Goal: Task Accomplishment & Management: Manage account settings

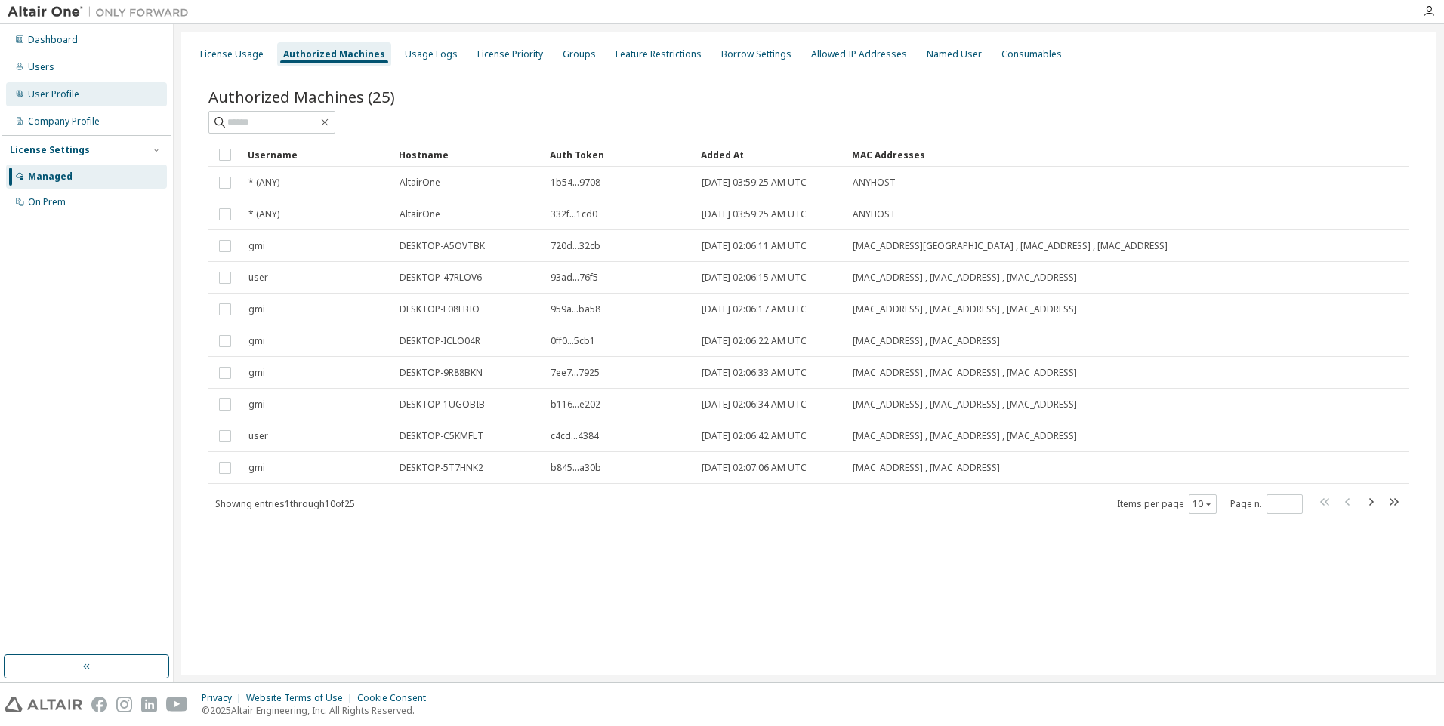
click at [57, 92] on div "User Profile" at bounding box center [53, 94] width 51 height 12
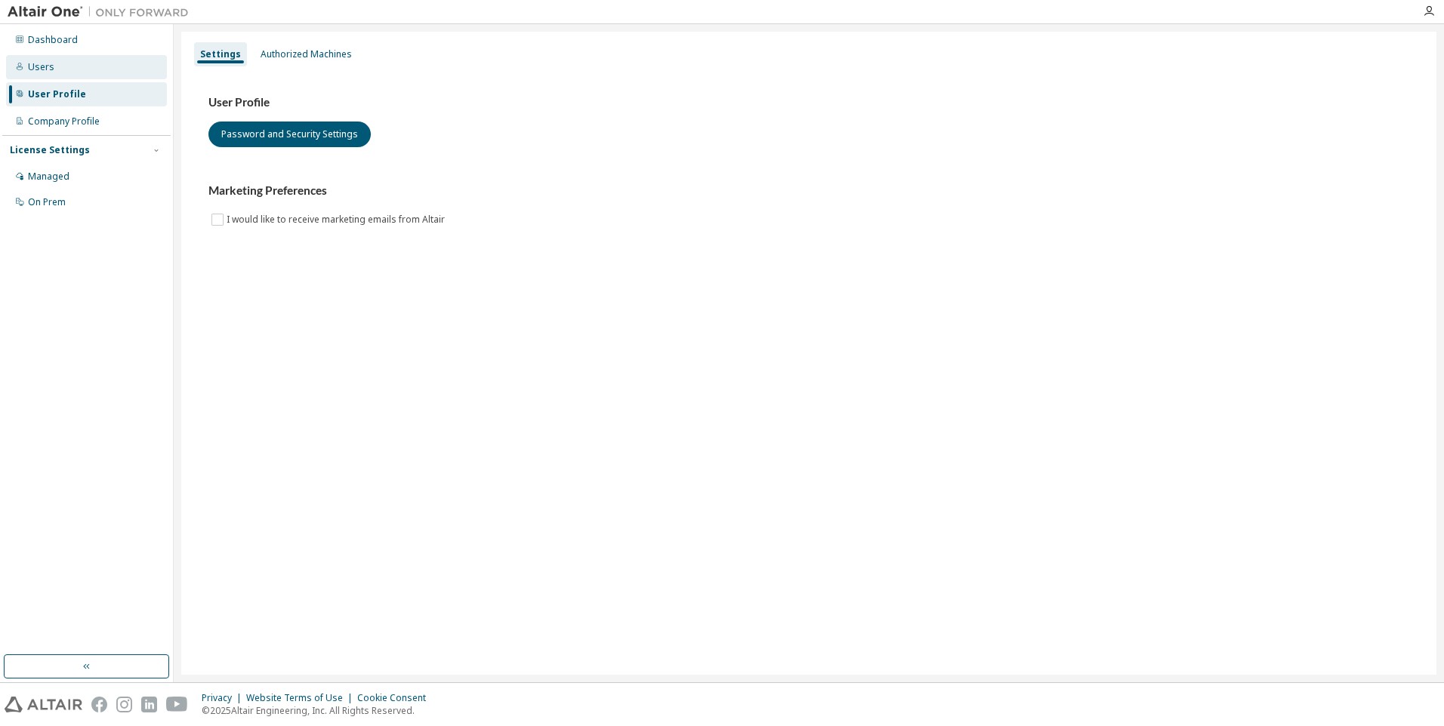
click at [54, 73] on div "Users" at bounding box center [86, 67] width 161 height 24
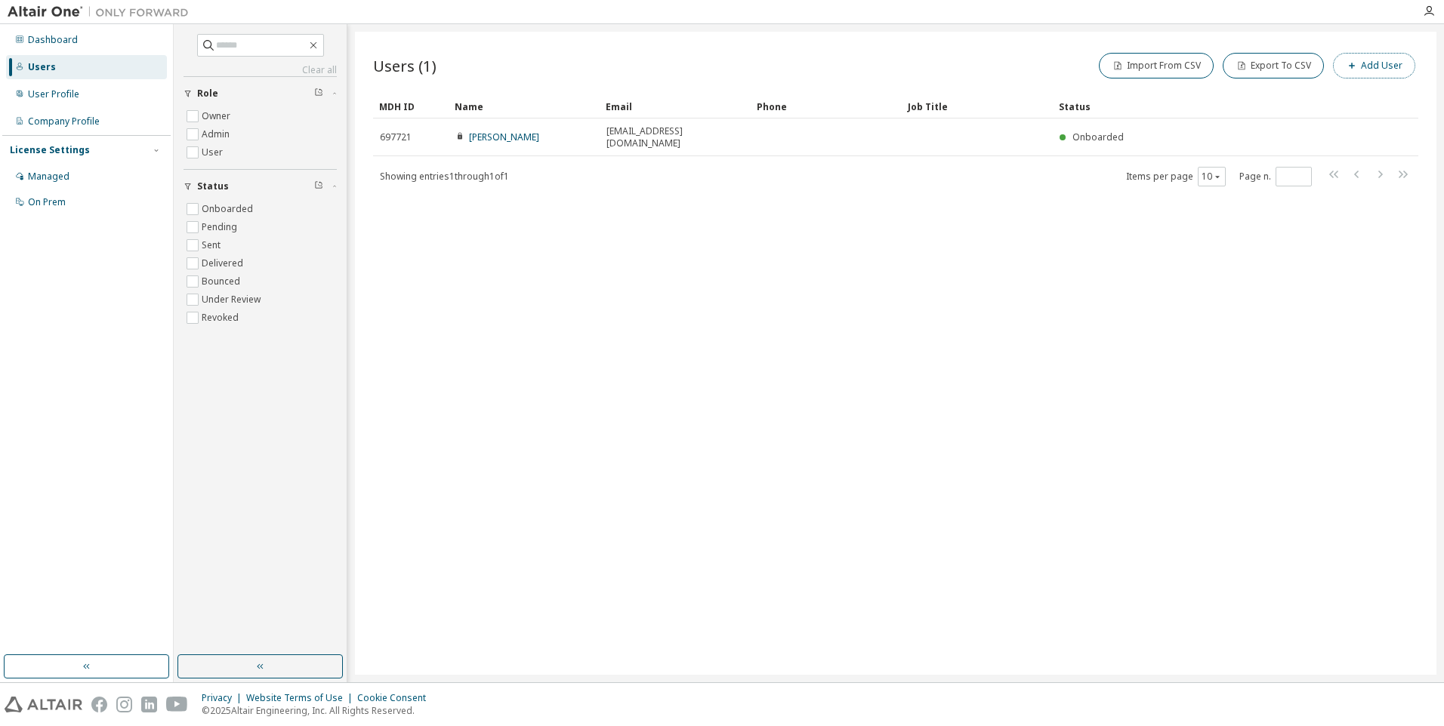
click at [1370, 66] on button "Add User" at bounding box center [1374, 66] width 82 height 26
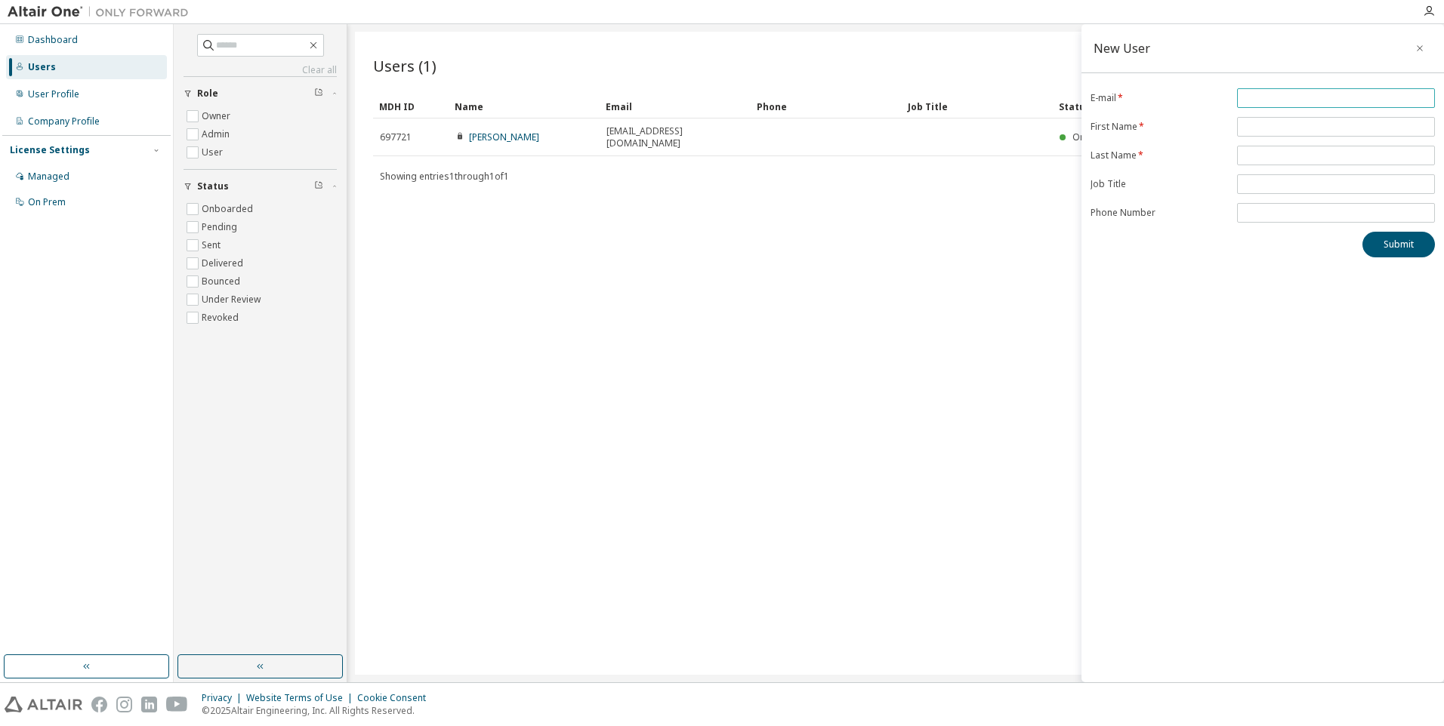
click at [1327, 101] on input "email" at bounding box center [1336, 98] width 190 height 12
type input "**********"
click at [1284, 131] on input "text" at bounding box center [1336, 127] width 190 height 12
type input "**********"
click at [1298, 150] on input "text" at bounding box center [1336, 156] width 190 height 12
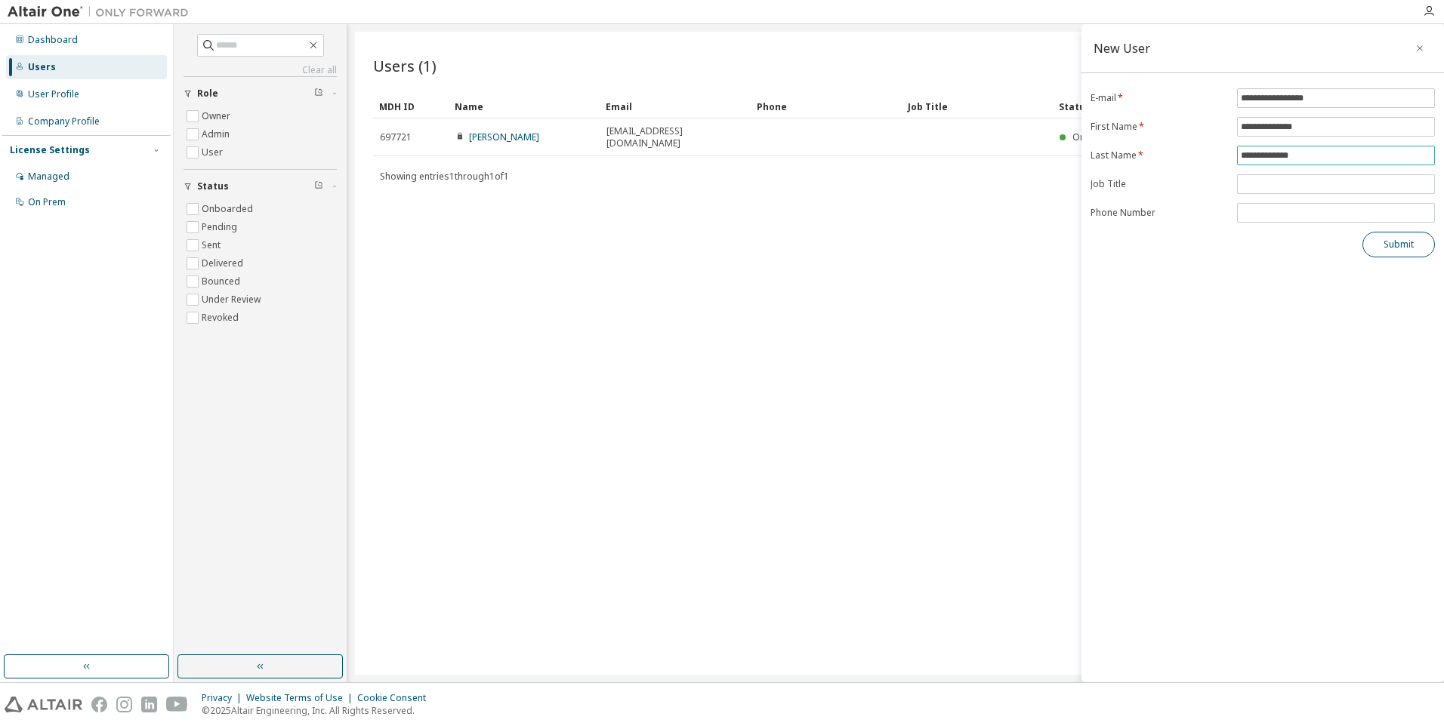
type input "**********"
click at [1402, 245] on button "Submit" at bounding box center [1398, 245] width 72 height 26
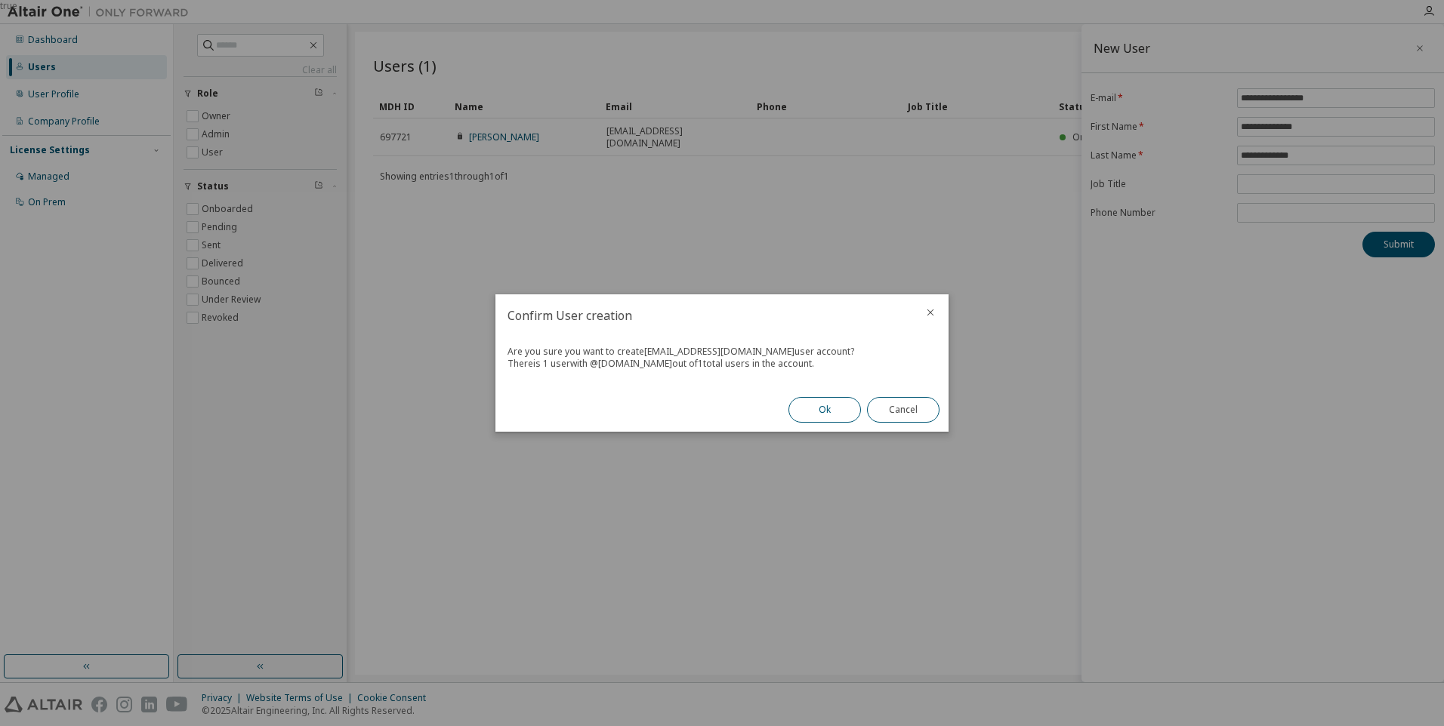
click at [822, 410] on button "Ok" at bounding box center [824, 410] width 72 height 26
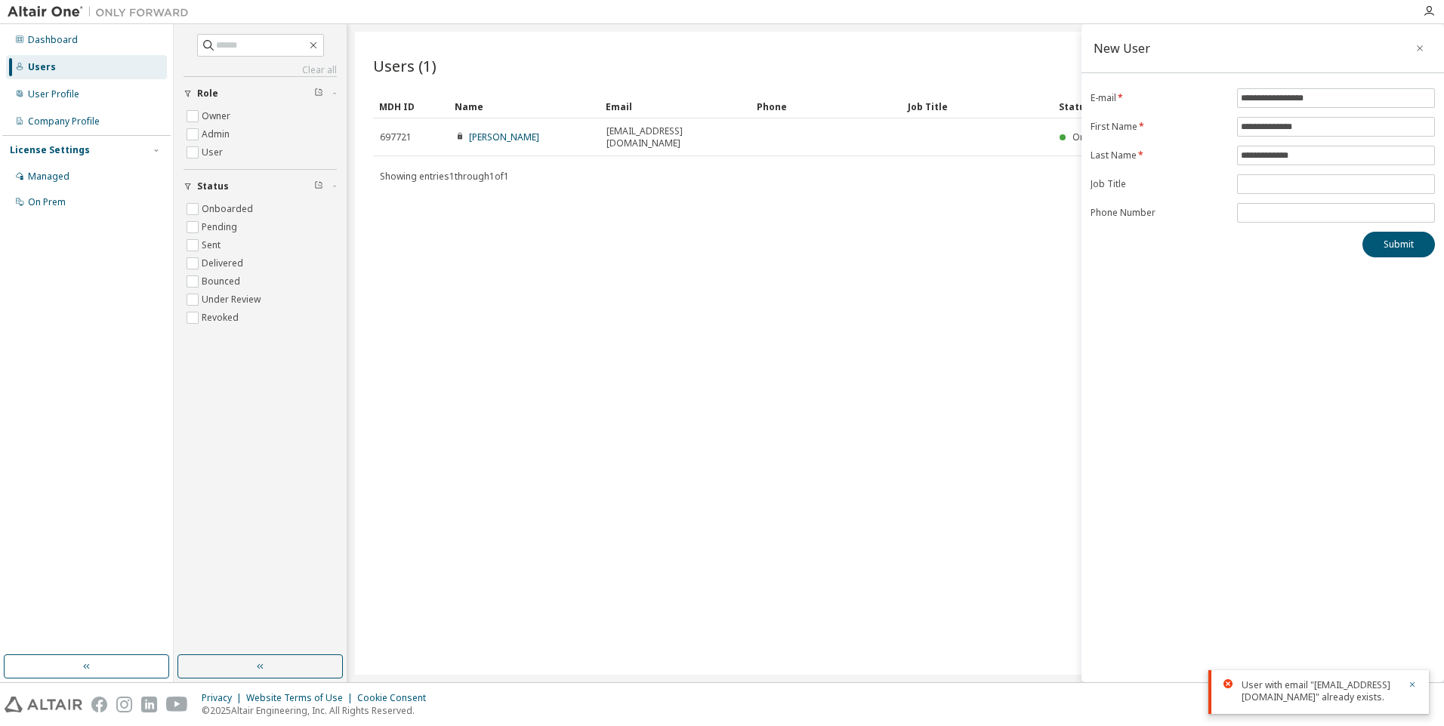
click at [623, 56] on div "Users (1) Import From CSV Export To CSV Add User" at bounding box center [895, 66] width 1045 height 32
click at [1417, 42] on icon "button" at bounding box center [1419, 48] width 11 height 12
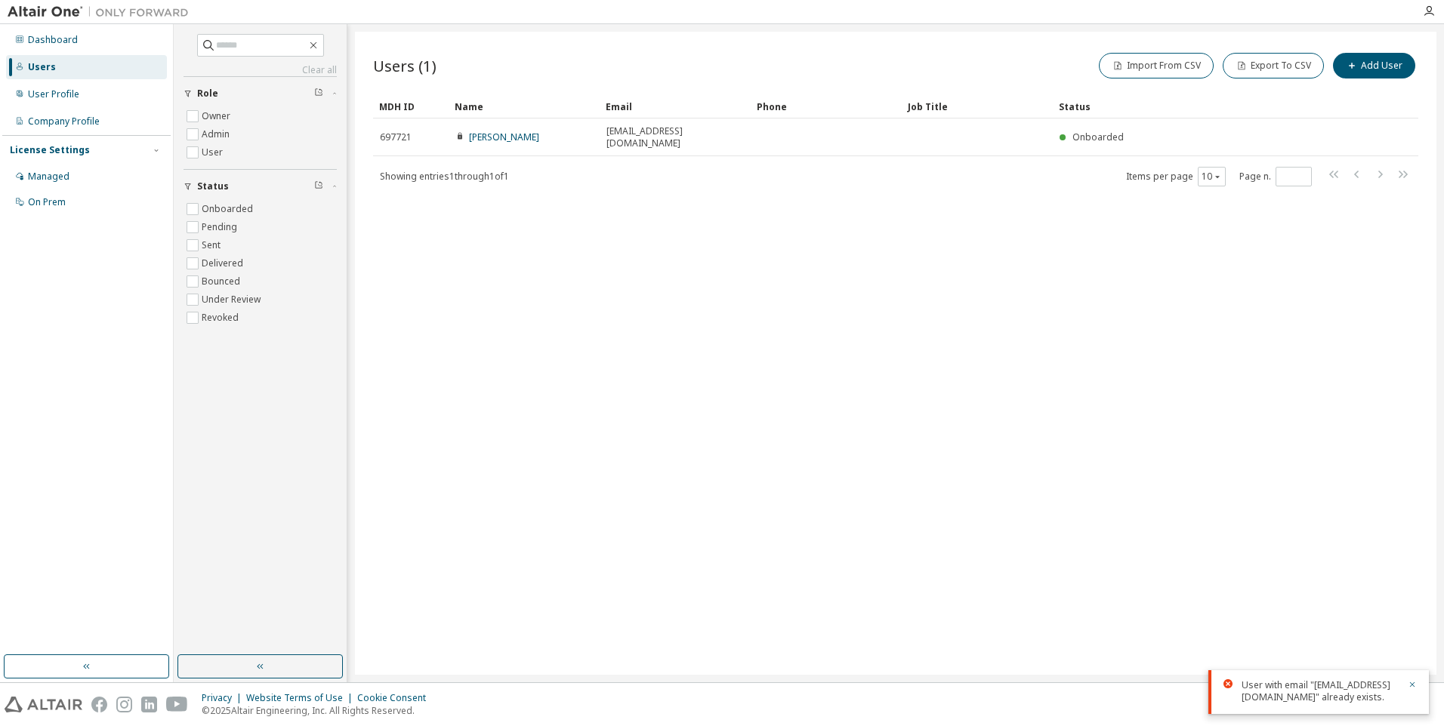
click at [412, 198] on div "Users (1) Import From CSV Export To CSV Add User Clear Load Save Save As Field …" at bounding box center [895, 353] width 1081 height 643
click at [1321, 697] on div "User with email "[EMAIL_ADDRESS][DOMAIN_NAME]" already exists." at bounding box center [1319, 692] width 157 height 24
click at [1411, 685] on icon "button" at bounding box center [1411, 684] width 9 height 9
click at [1207, 442] on div "Users (1) Import From CSV Export To CSV Add User Clear Load Save Save As Field …" at bounding box center [895, 353] width 1081 height 643
click at [1358, 72] on button "Add User" at bounding box center [1374, 66] width 82 height 26
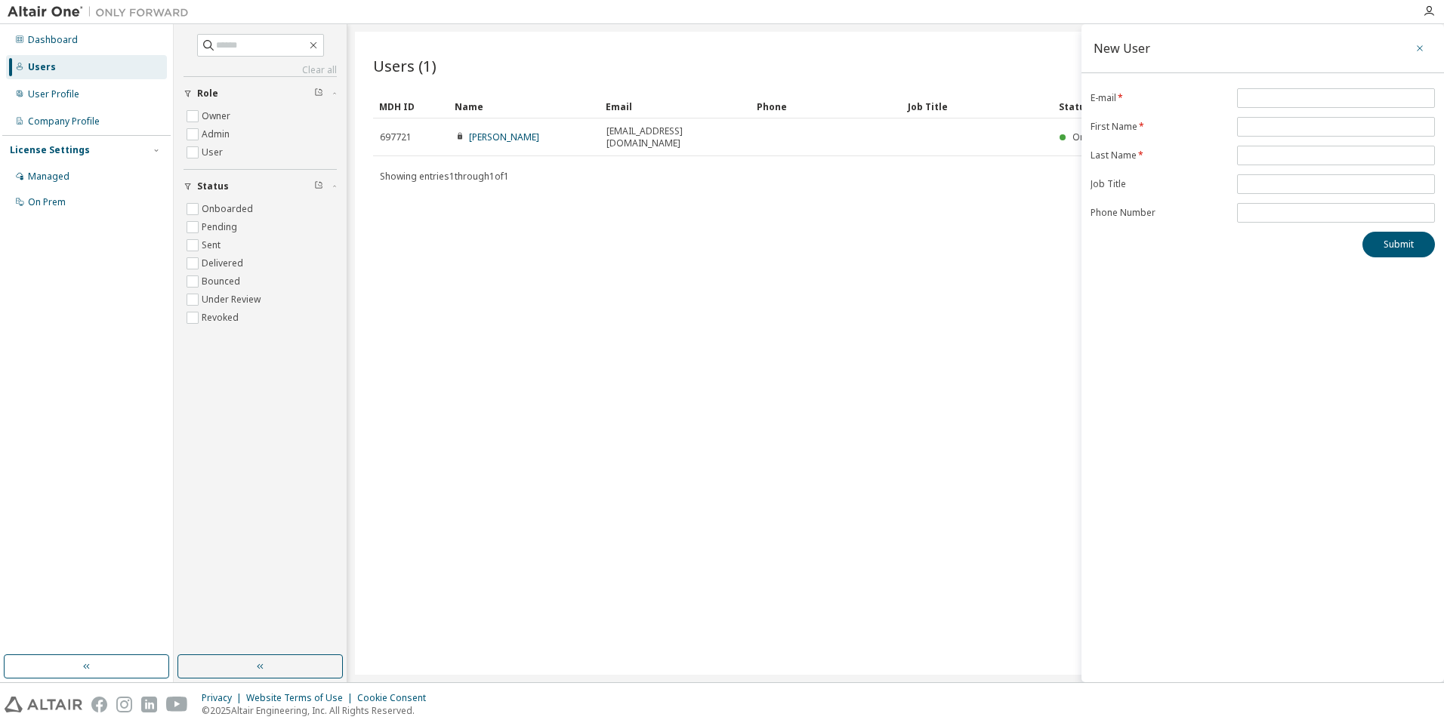
click at [1413, 48] on button "button" at bounding box center [1419, 48] width 24 height 24
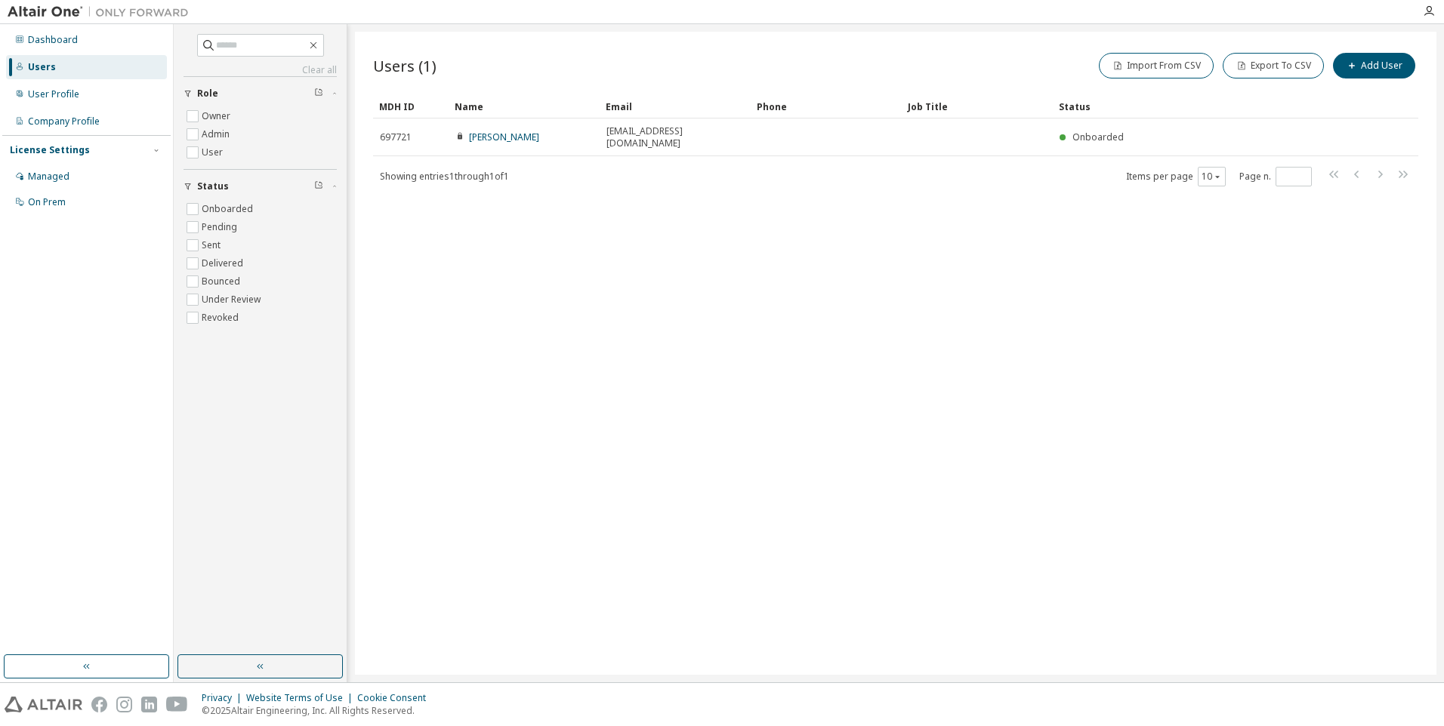
click at [59, 69] on div "Users" at bounding box center [86, 67] width 161 height 24
click at [669, 353] on div "Users (1) Import From CSV Export To CSV Add User Clear Load Save Save As Field …" at bounding box center [895, 353] width 1081 height 643
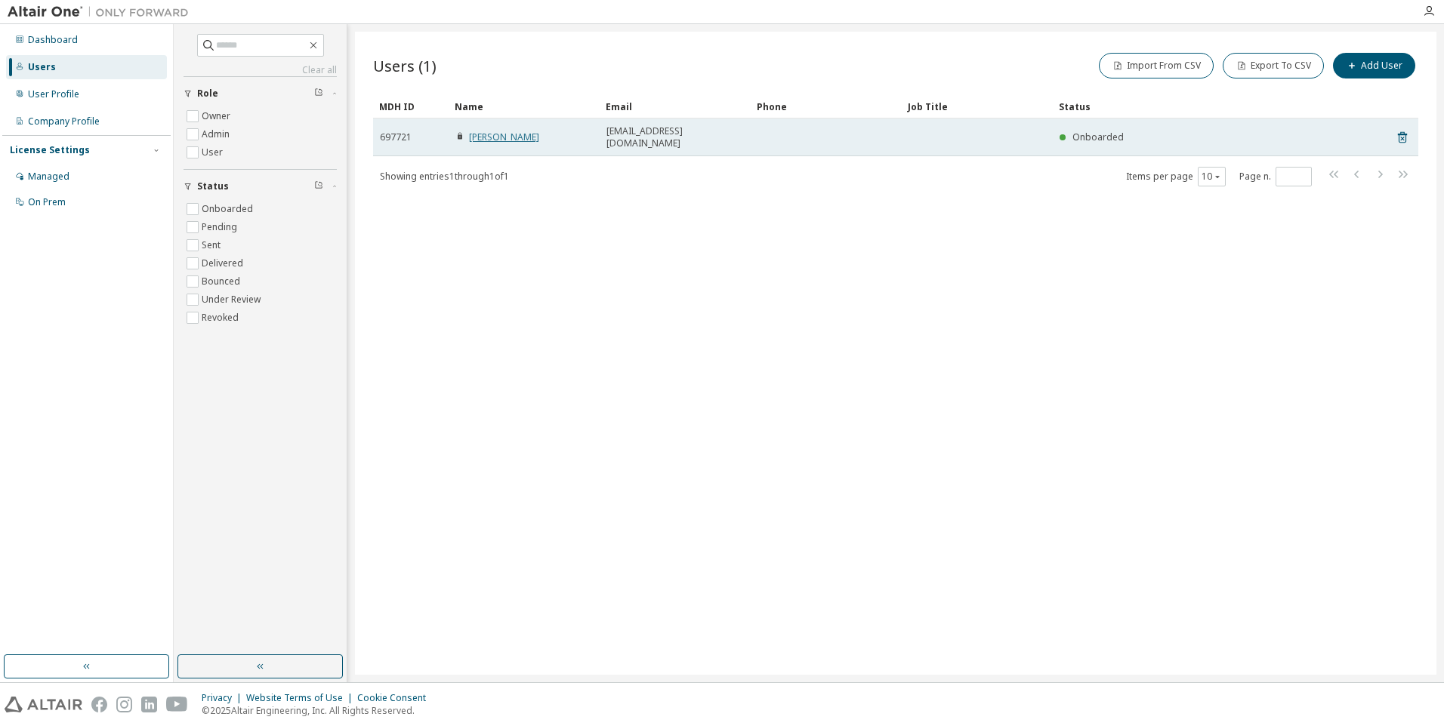
click at [502, 131] on link "[PERSON_NAME]" at bounding box center [504, 137] width 70 height 13
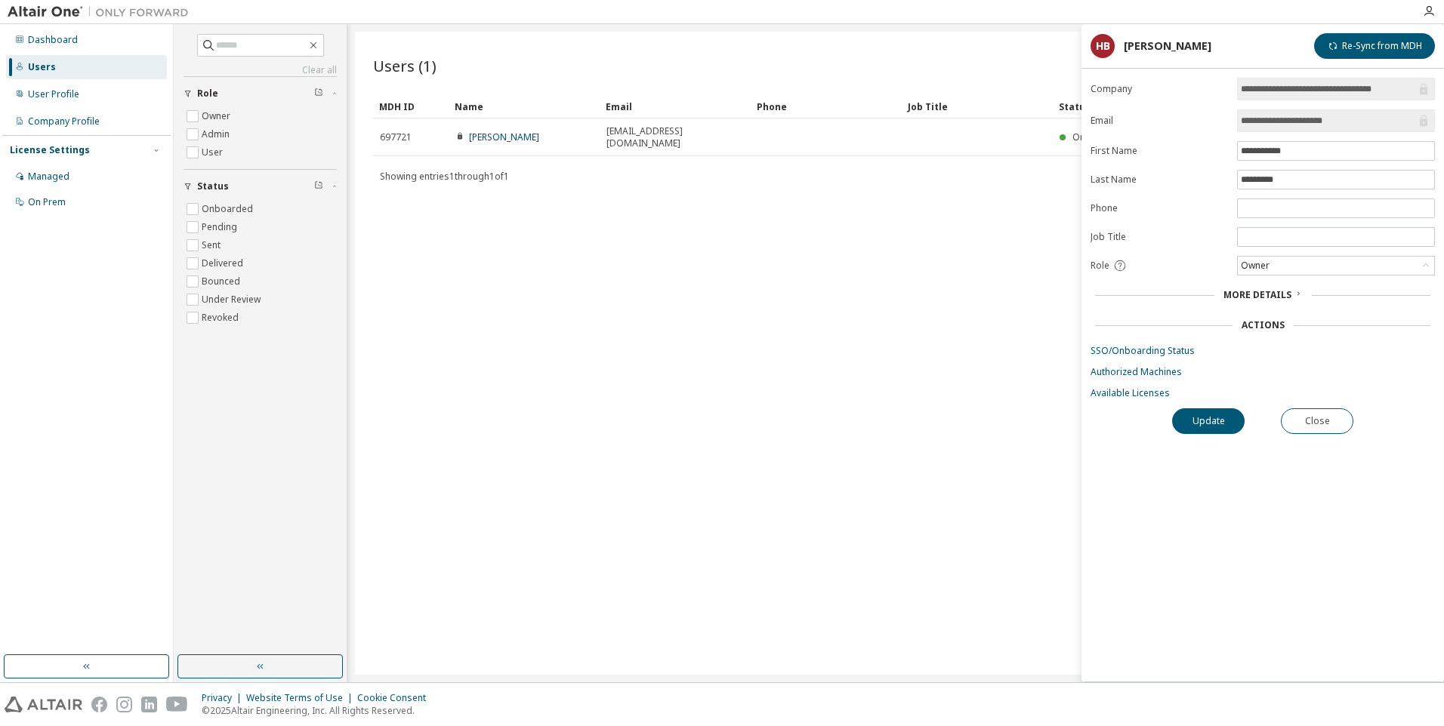
click at [1289, 294] on span "More Details" at bounding box center [1257, 294] width 68 height 13
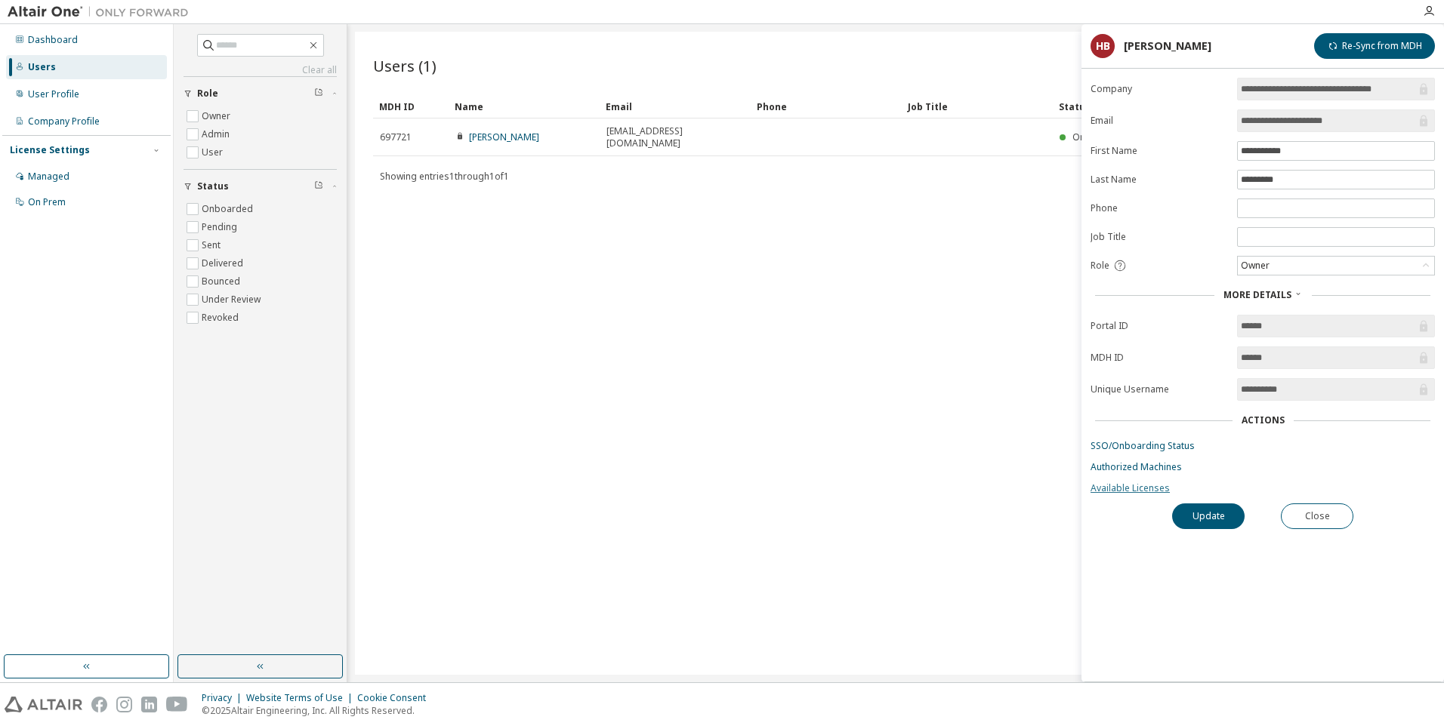
click at [1136, 492] on link "Available Licenses" at bounding box center [1262, 488] width 344 height 12
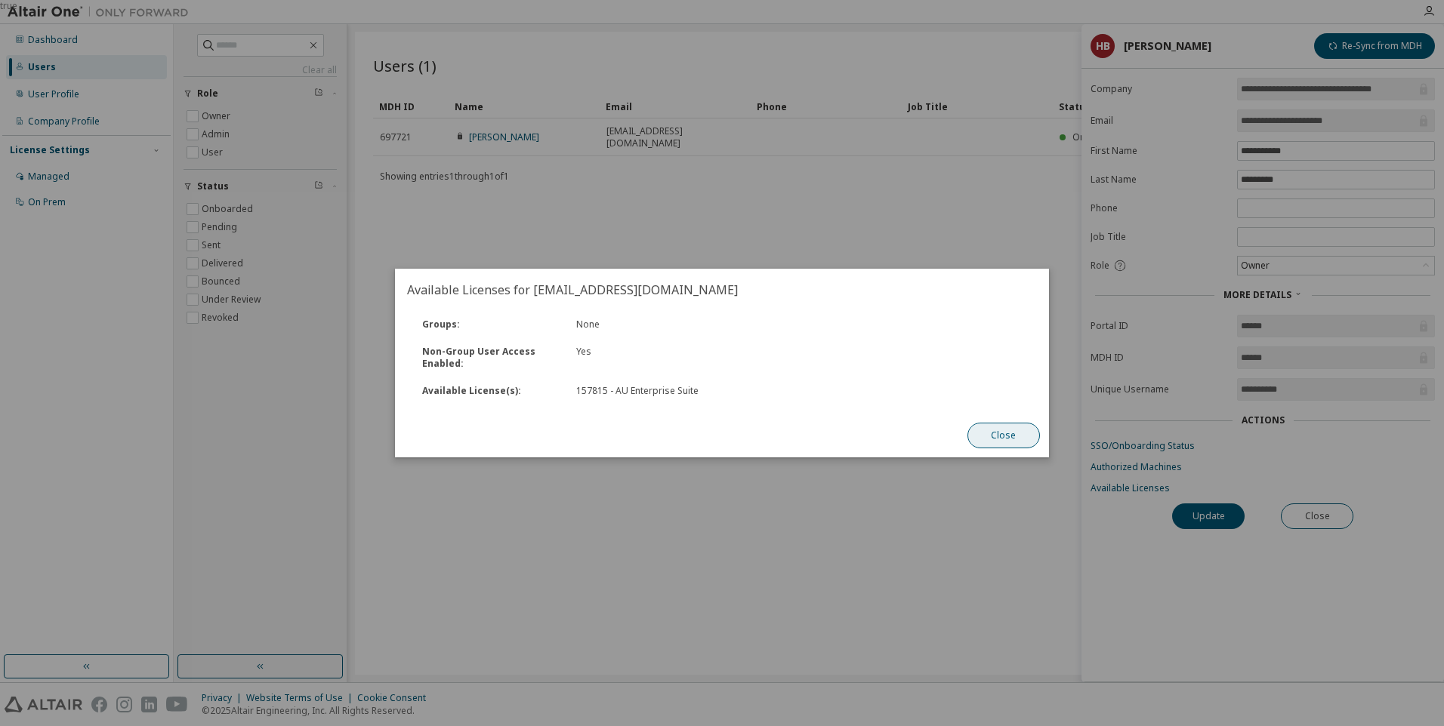
click at [1010, 433] on button "Close" at bounding box center [1003, 436] width 72 height 26
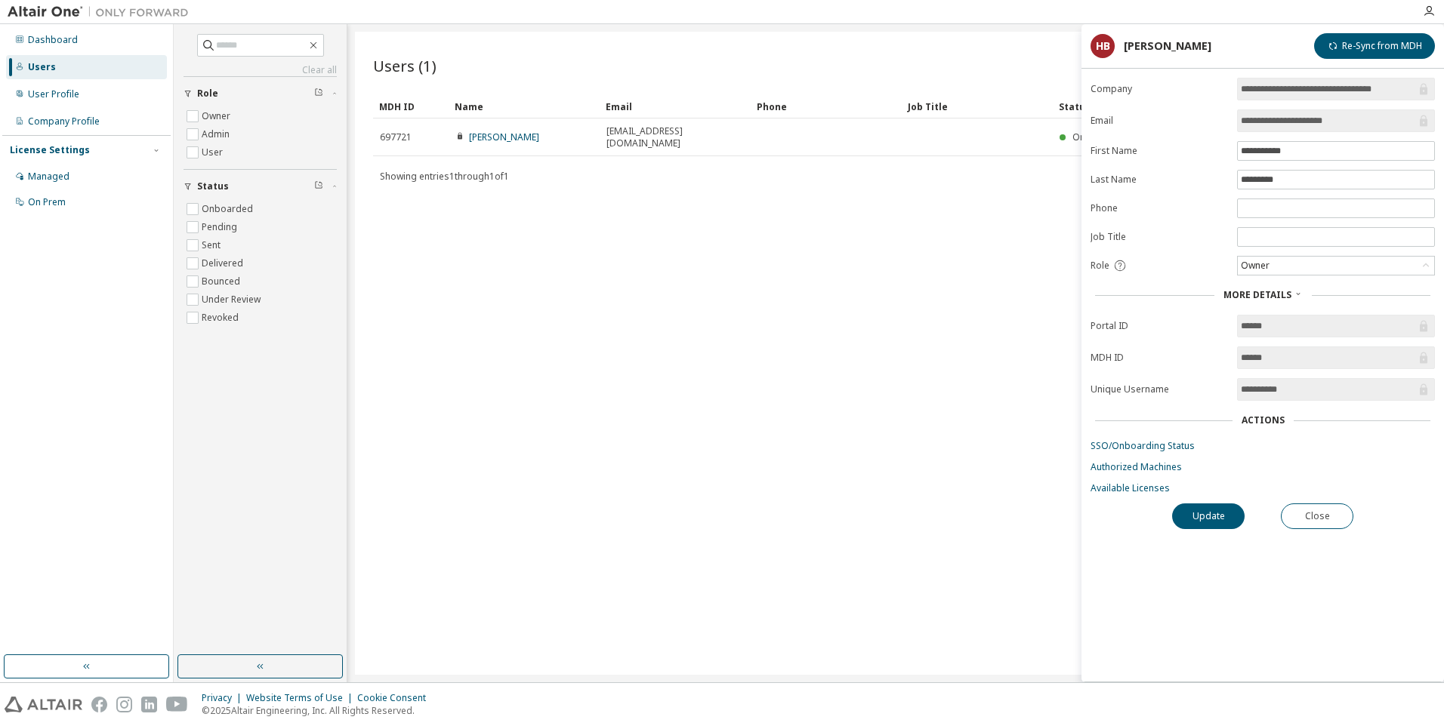
click at [954, 248] on div "Users (1) Import From CSV Export To CSV Add User Clear Load Save Save As Field …" at bounding box center [895, 353] width 1081 height 643
click at [985, 48] on div "Users (1) Import From CSV Export To CSV Add User Clear Load Save Save As Field …" at bounding box center [895, 353] width 1081 height 643
click at [915, 618] on div "Users (1) Import From CSV Export To CSV Add User Clear Load Save Save As Field …" at bounding box center [895, 353] width 1081 height 643
click at [1339, 513] on button "Close" at bounding box center [1317, 517] width 72 height 26
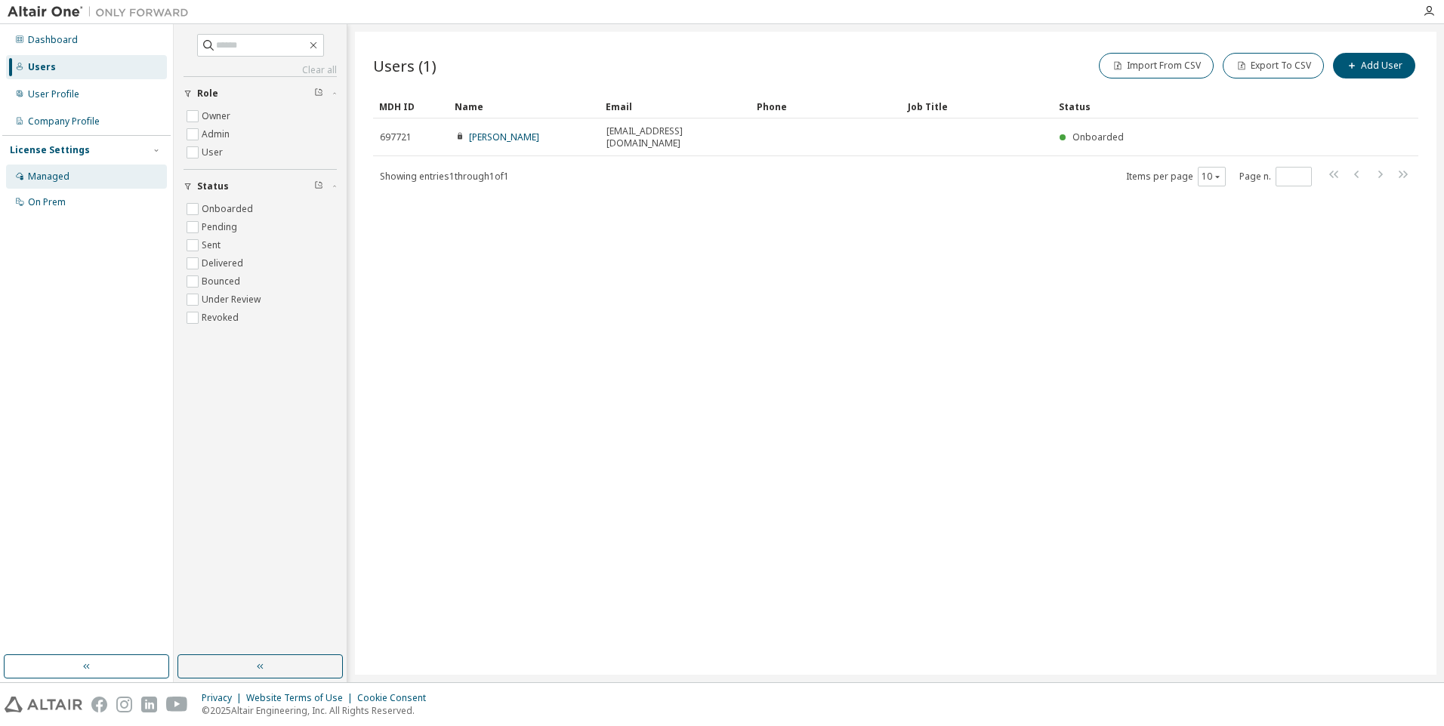
click at [49, 173] on div "Managed" at bounding box center [49, 177] width 42 height 12
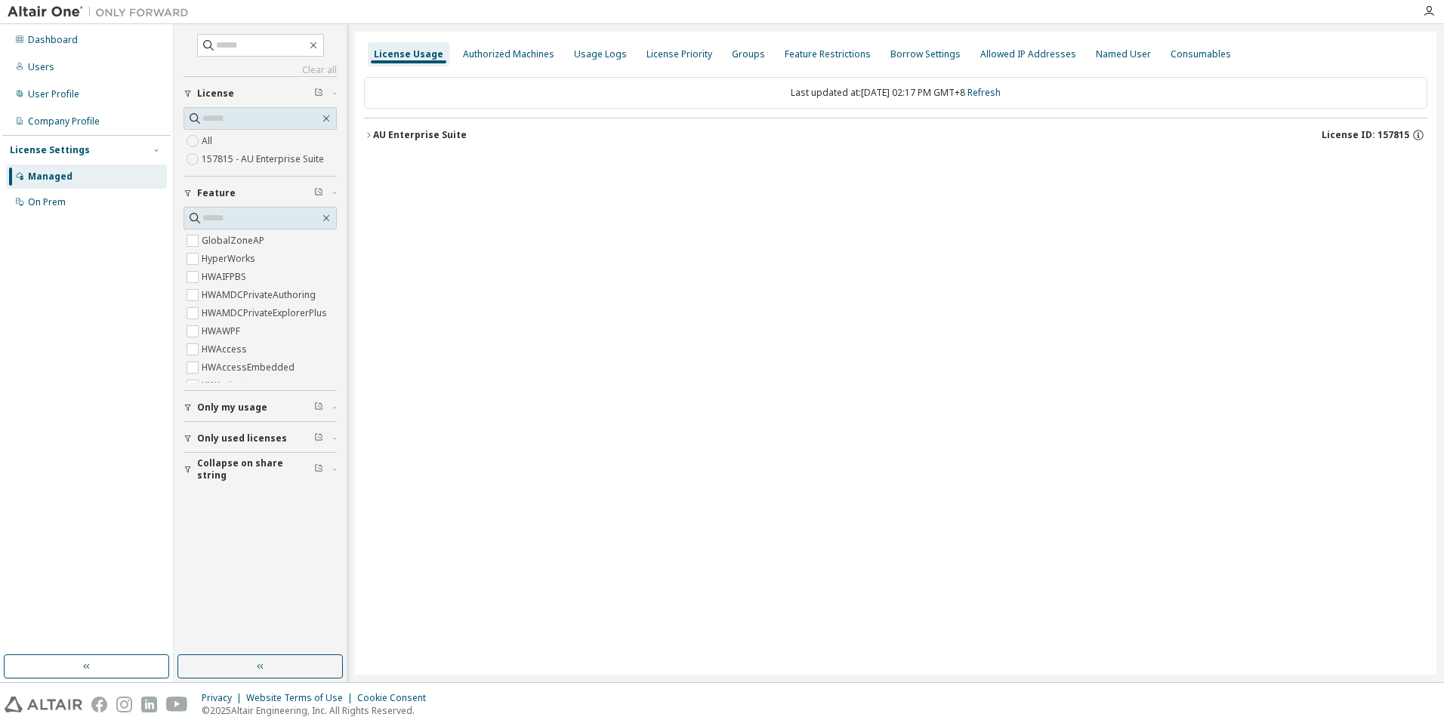
click at [373, 138] on div "AU Enterprise Suite" at bounding box center [420, 135] width 94 height 12
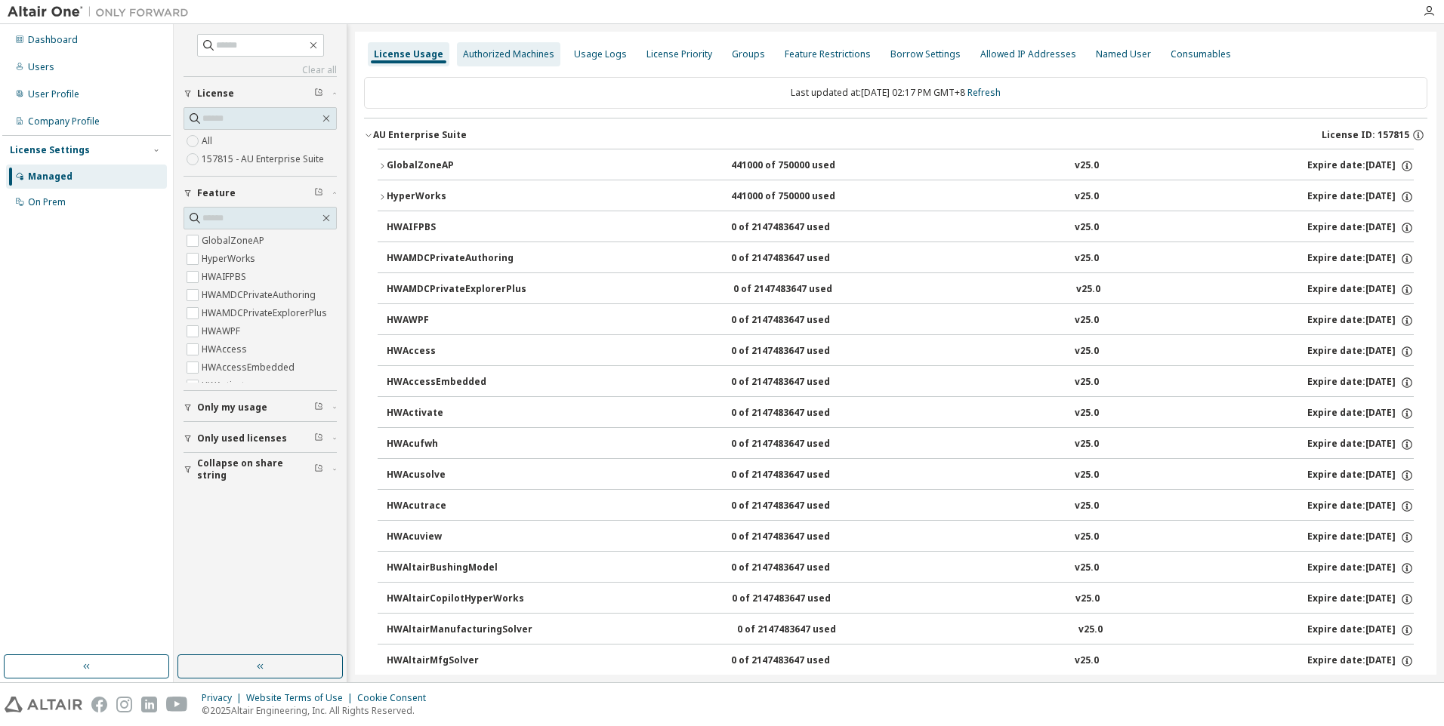
click at [537, 55] on div "Authorized Machines" at bounding box center [508, 54] width 91 height 12
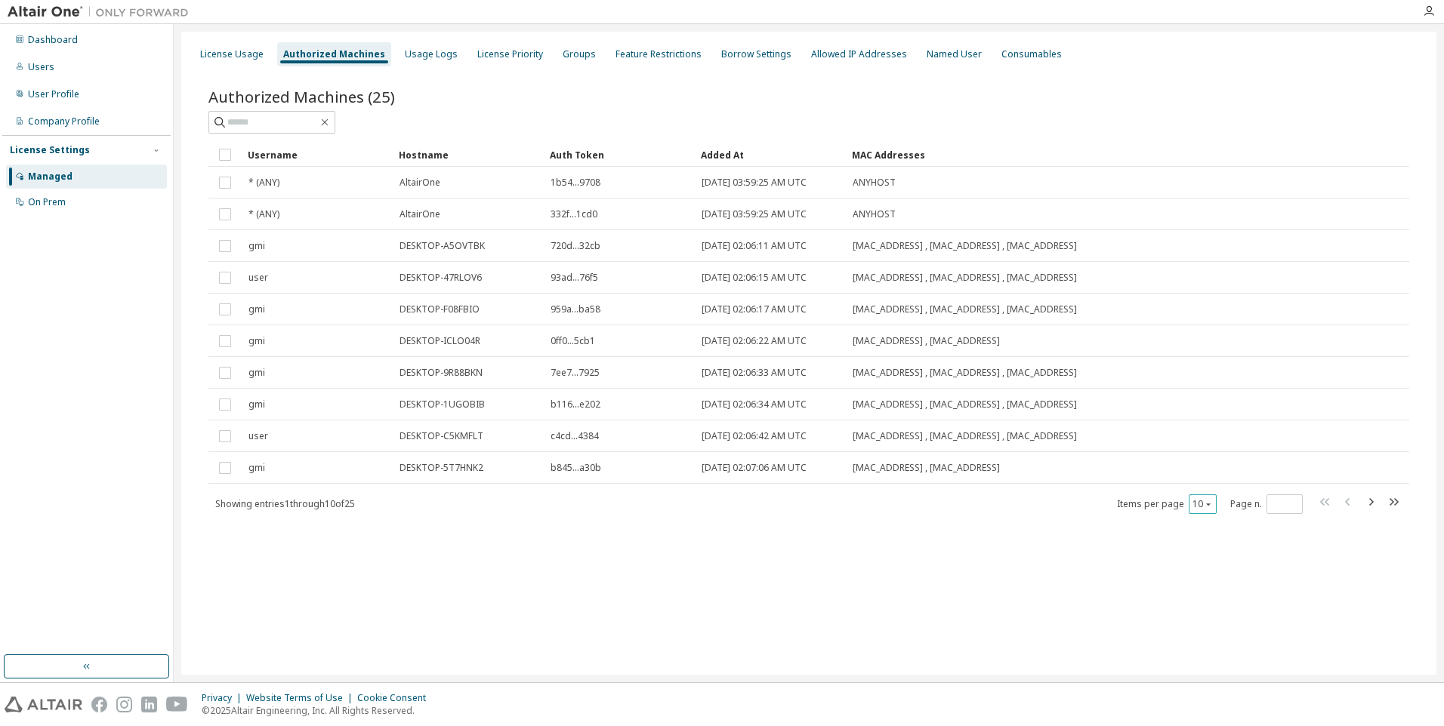
click at [1209, 509] on button "10" at bounding box center [1202, 504] width 20 height 12
click at [1223, 597] on div "100" at bounding box center [1248, 597] width 121 height 18
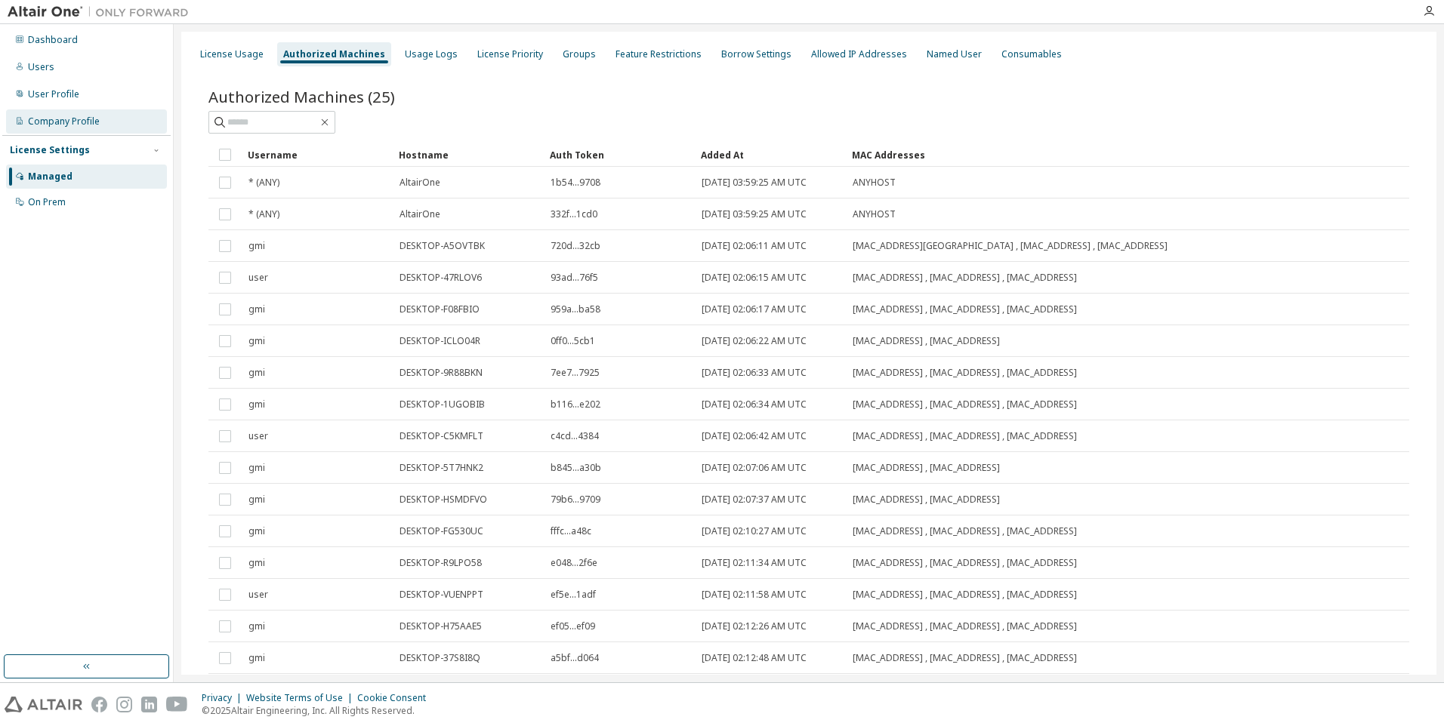
click at [66, 119] on div "Company Profile" at bounding box center [64, 122] width 72 height 12
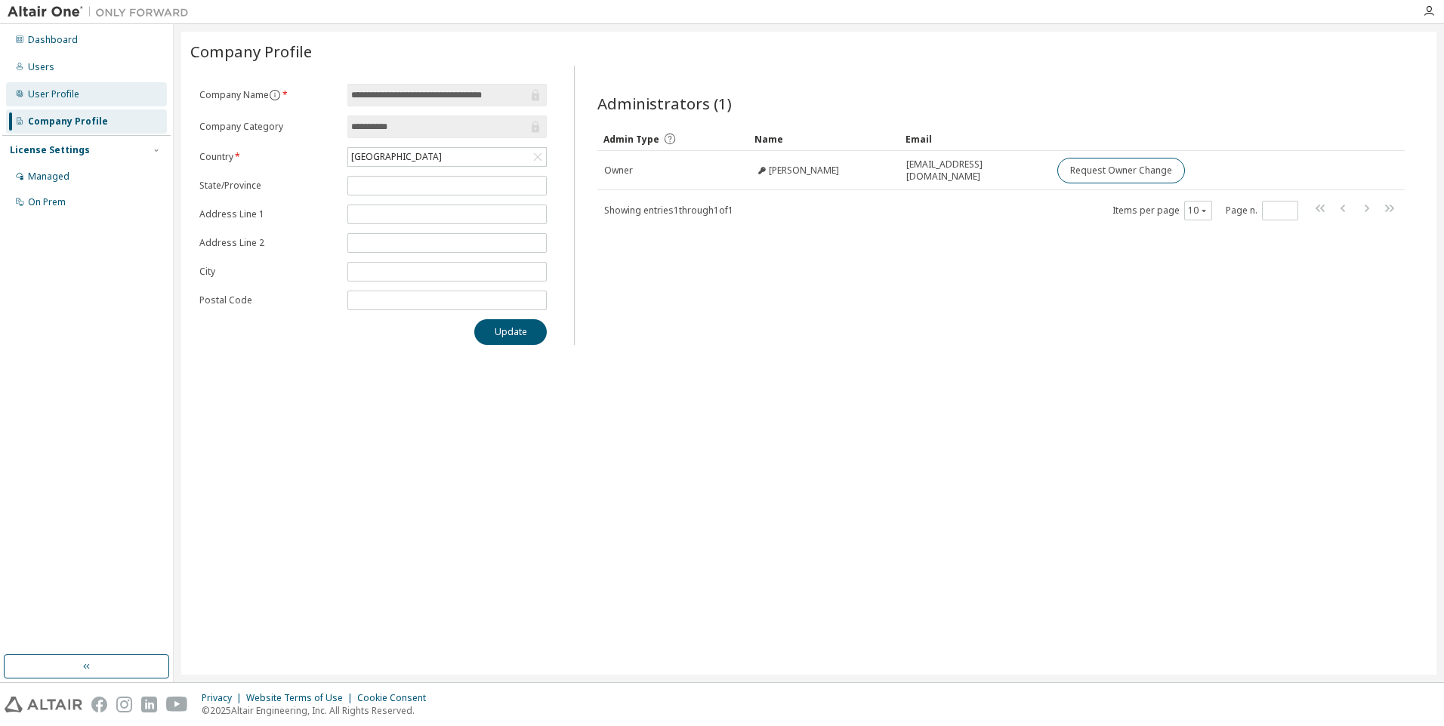
click at [67, 93] on div "User Profile" at bounding box center [53, 94] width 51 height 12
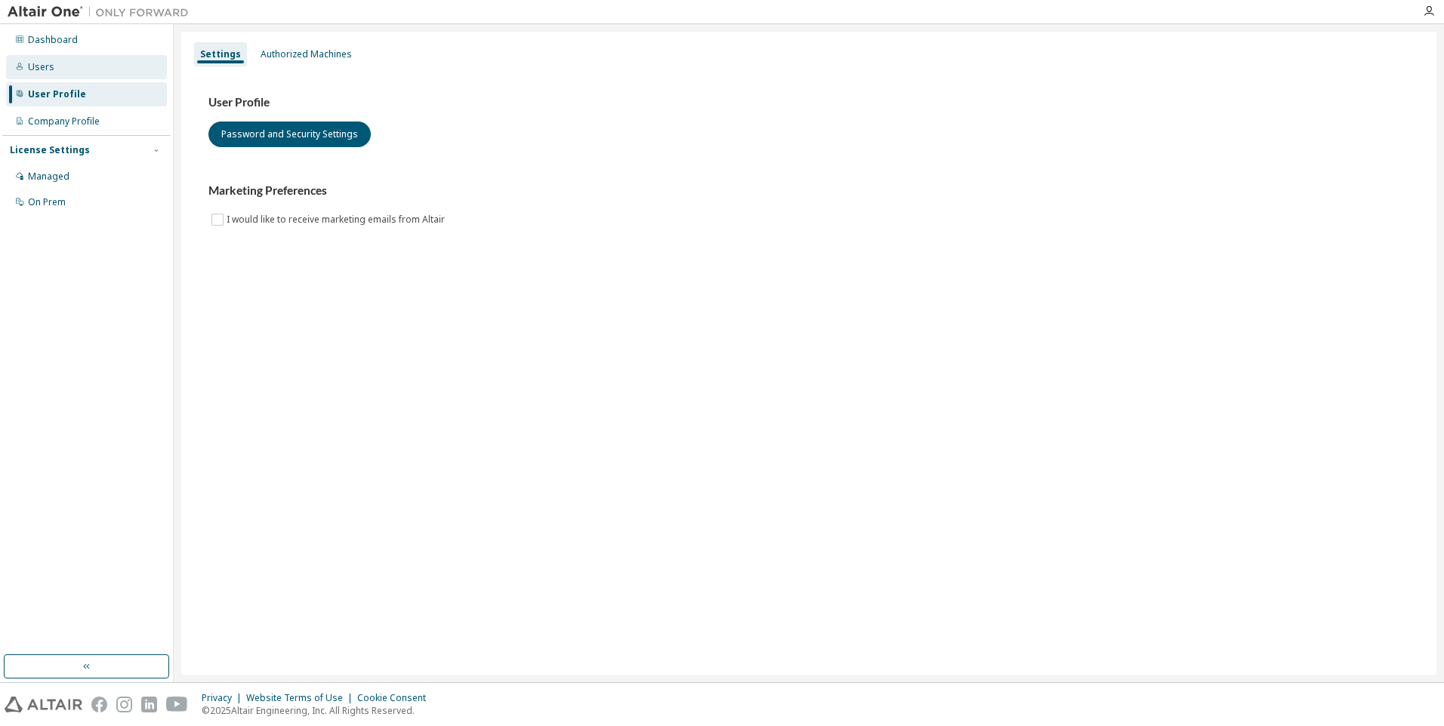
click at [49, 67] on div "Users" at bounding box center [41, 67] width 26 height 12
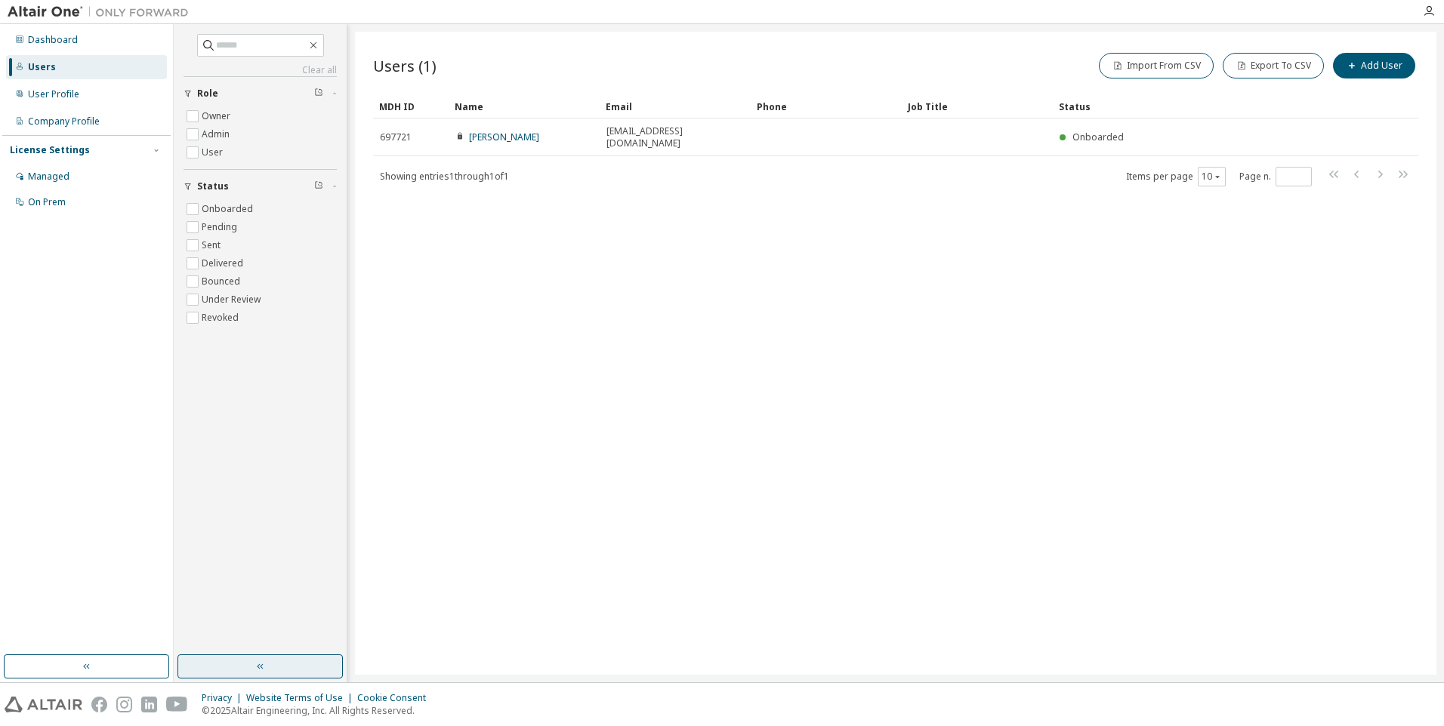
click at [271, 667] on button "button" at bounding box center [259, 667] width 165 height 24
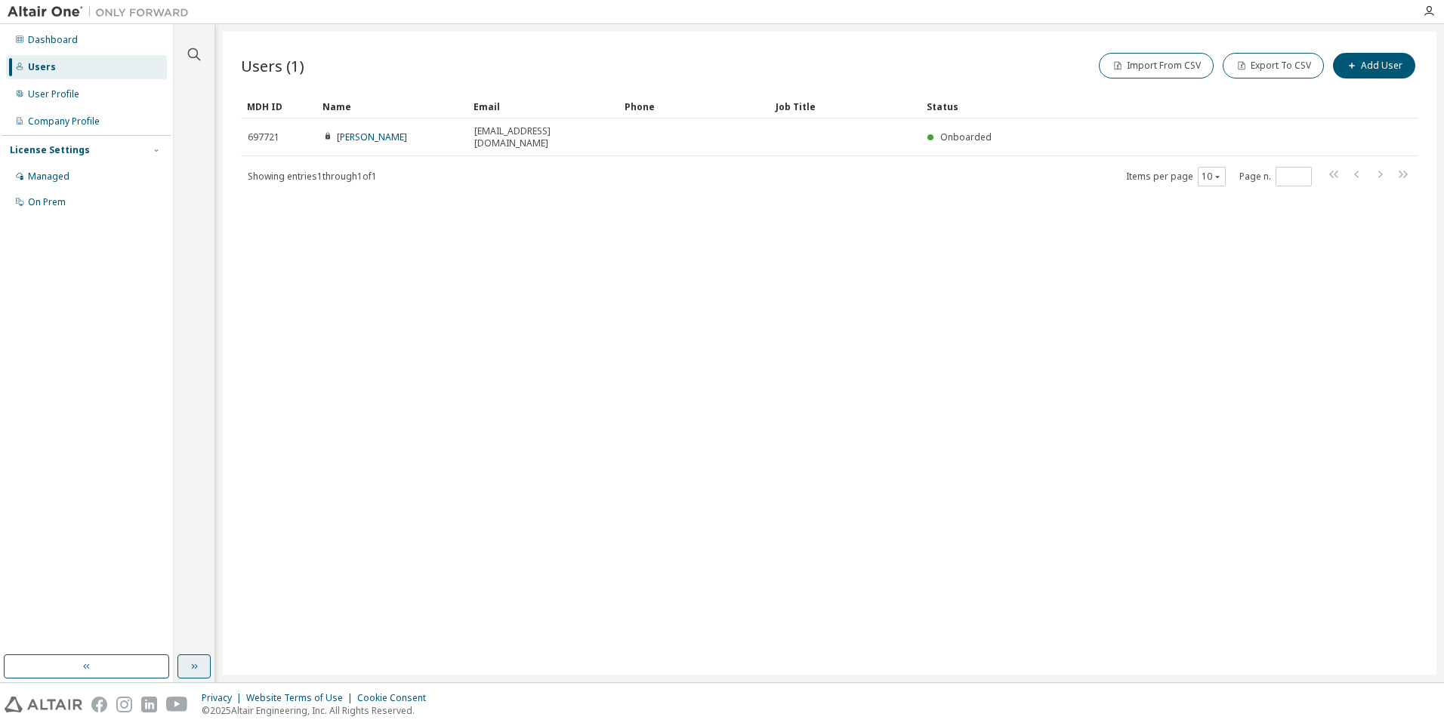
click at [190, 666] on icon "button" at bounding box center [194, 667] width 12 height 12
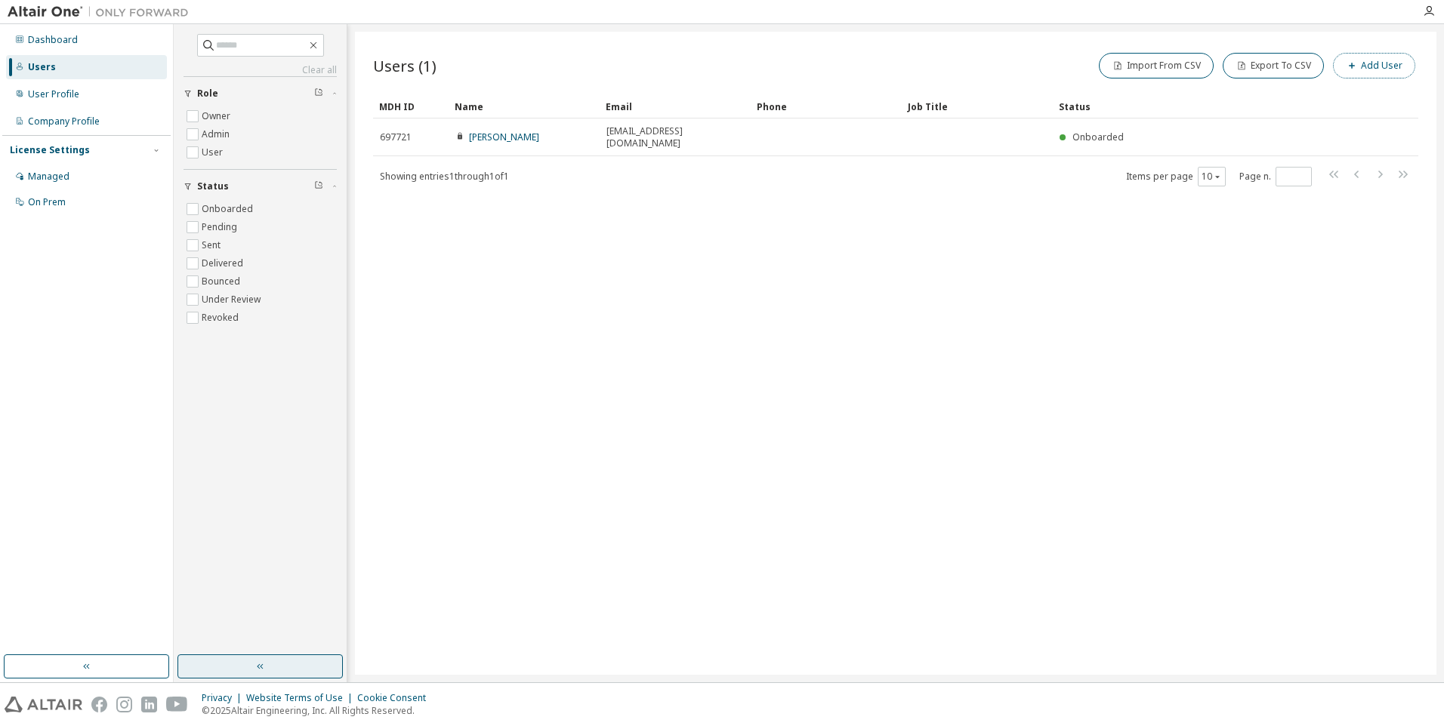
click at [1370, 67] on button "Add User" at bounding box center [1374, 66] width 82 height 26
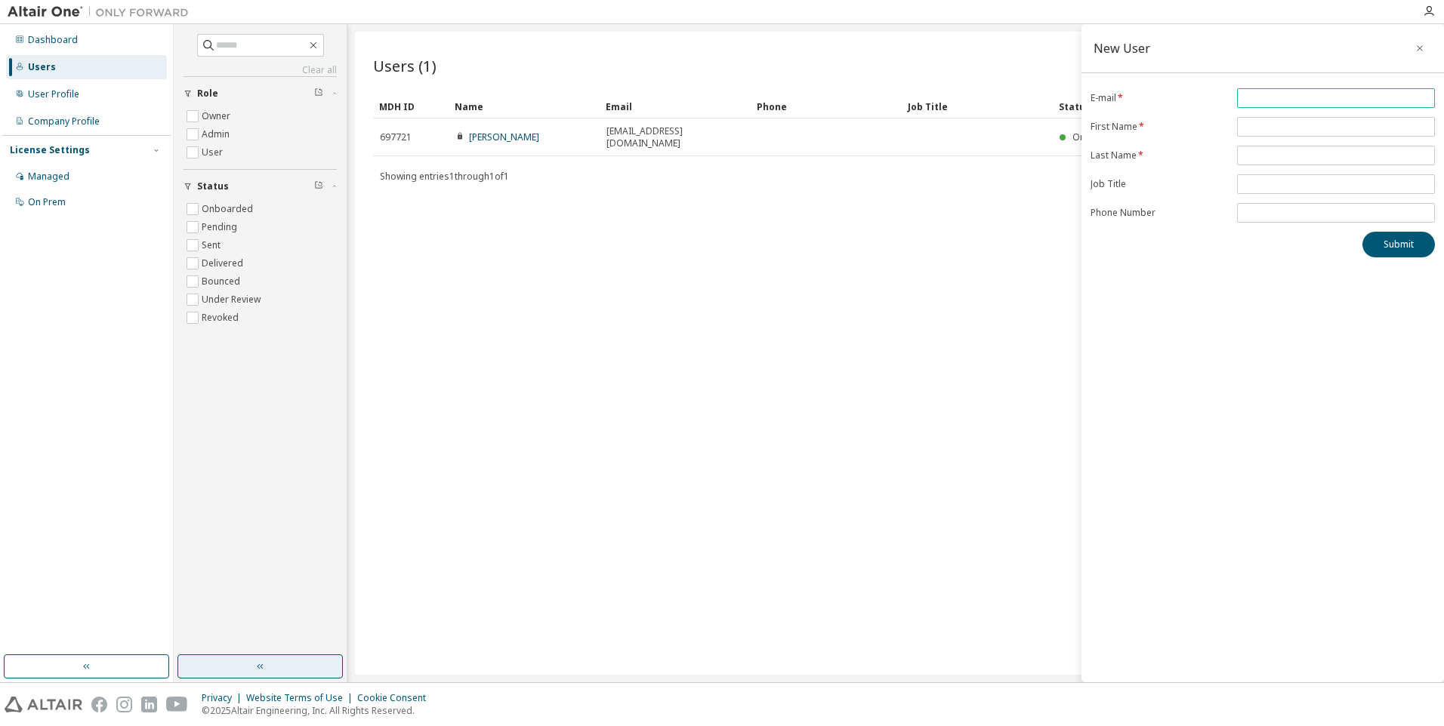
click at [1241, 97] on input "email" at bounding box center [1336, 98] width 190 height 12
type input "**********"
click at [1404, 248] on button "Submit" at bounding box center [1398, 245] width 72 height 26
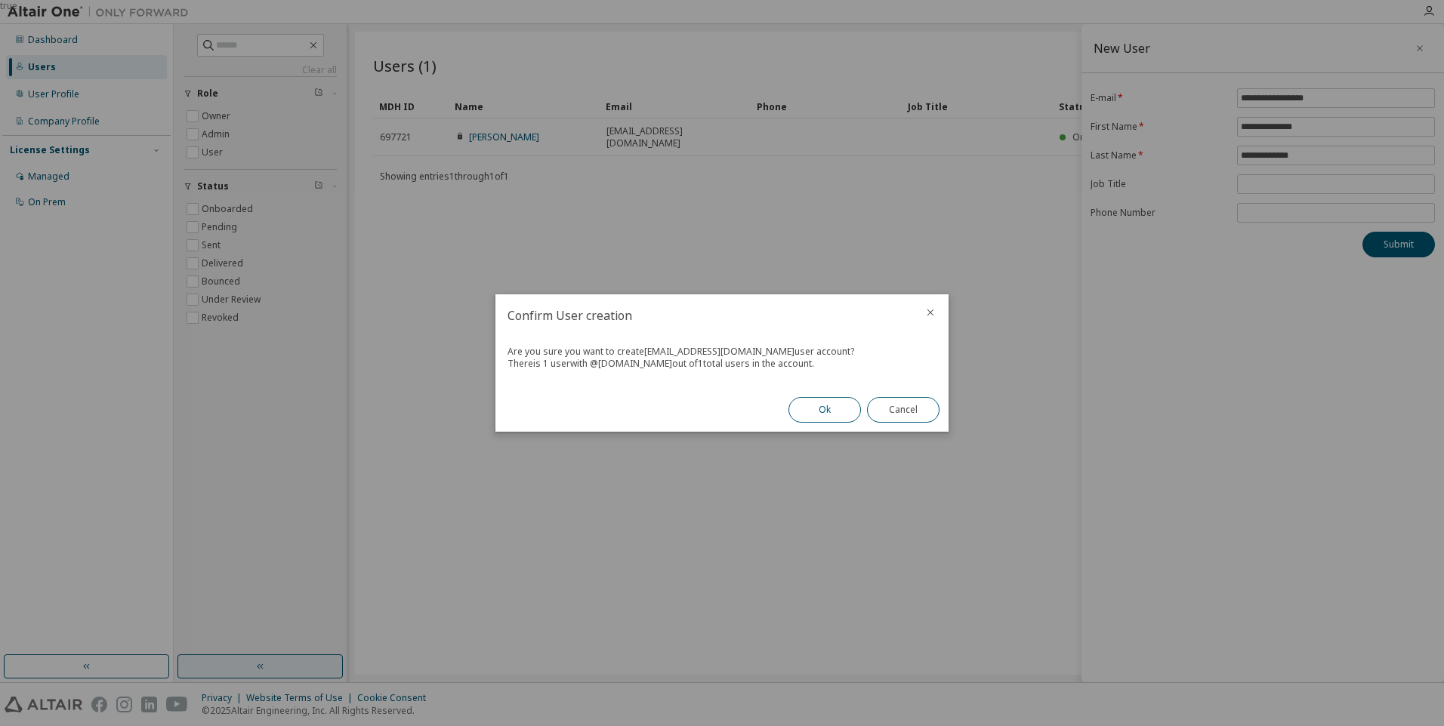
click at [833, 408] on button "Ok" at bounding box center [824, 410] width 72 height 26
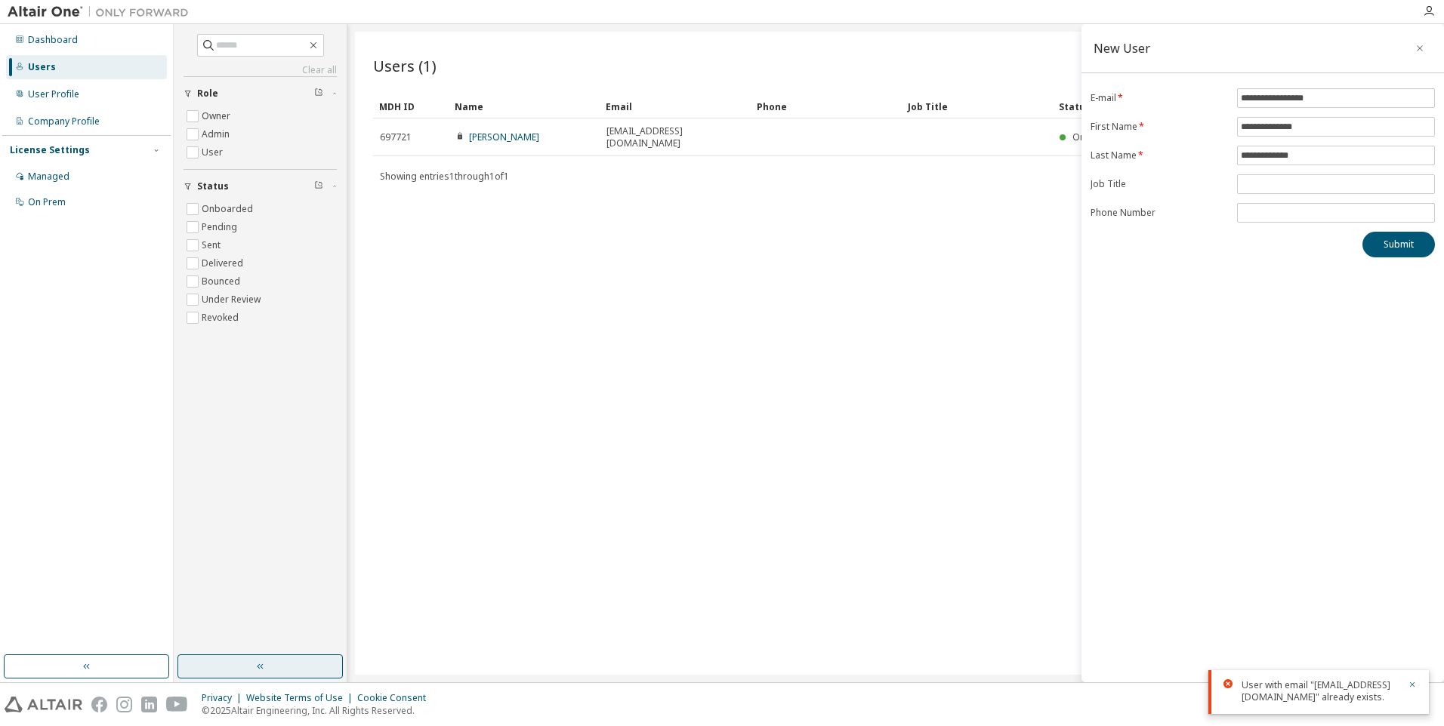
click at [1347, 694] on div "User with email "[EMAIL_ADDRESS][DOMAIN_NAME]" already exists." at bounding box center [1319, 692] width 157 height 24
click at [97, 208] on div "On Prem" at bounding box center [86, 202] width 161 height 24
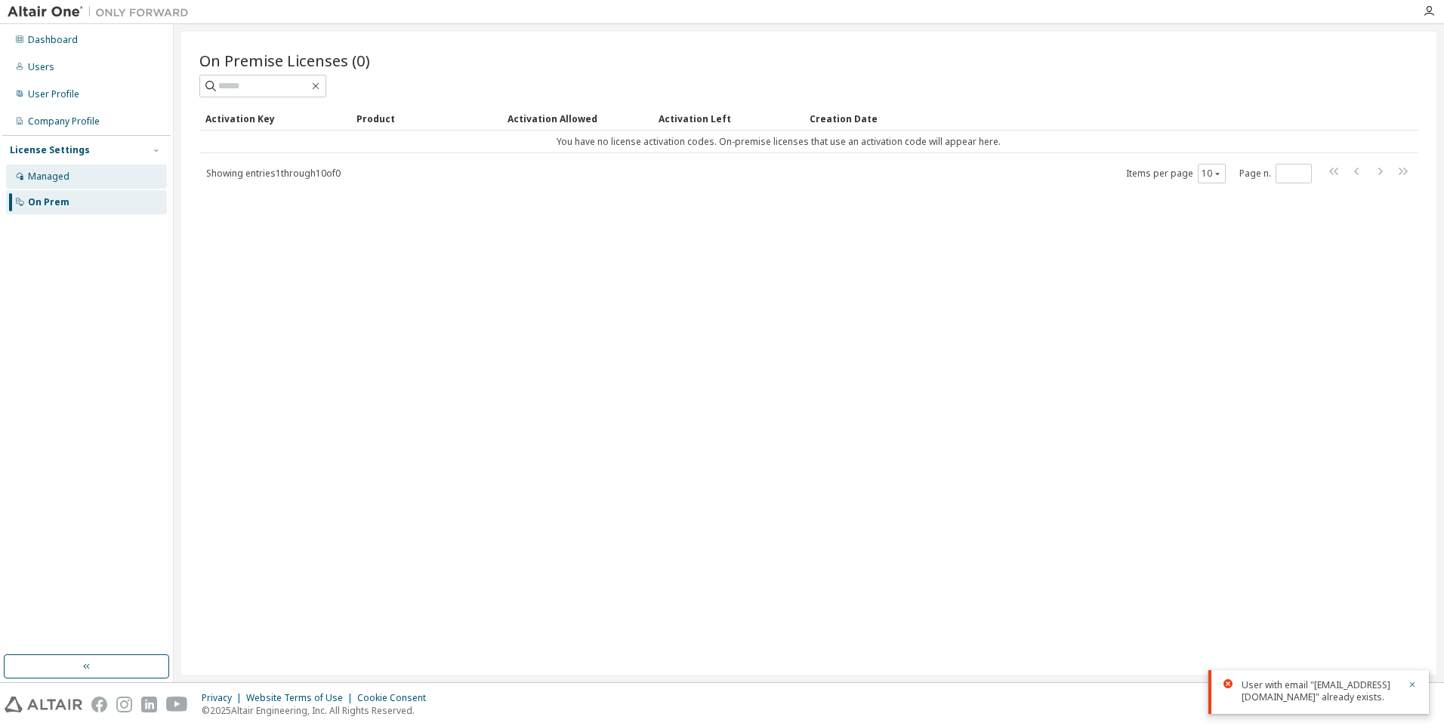
click at [97, 168] on div "Managed" at bounding box center [86, 177] width 161 height 24
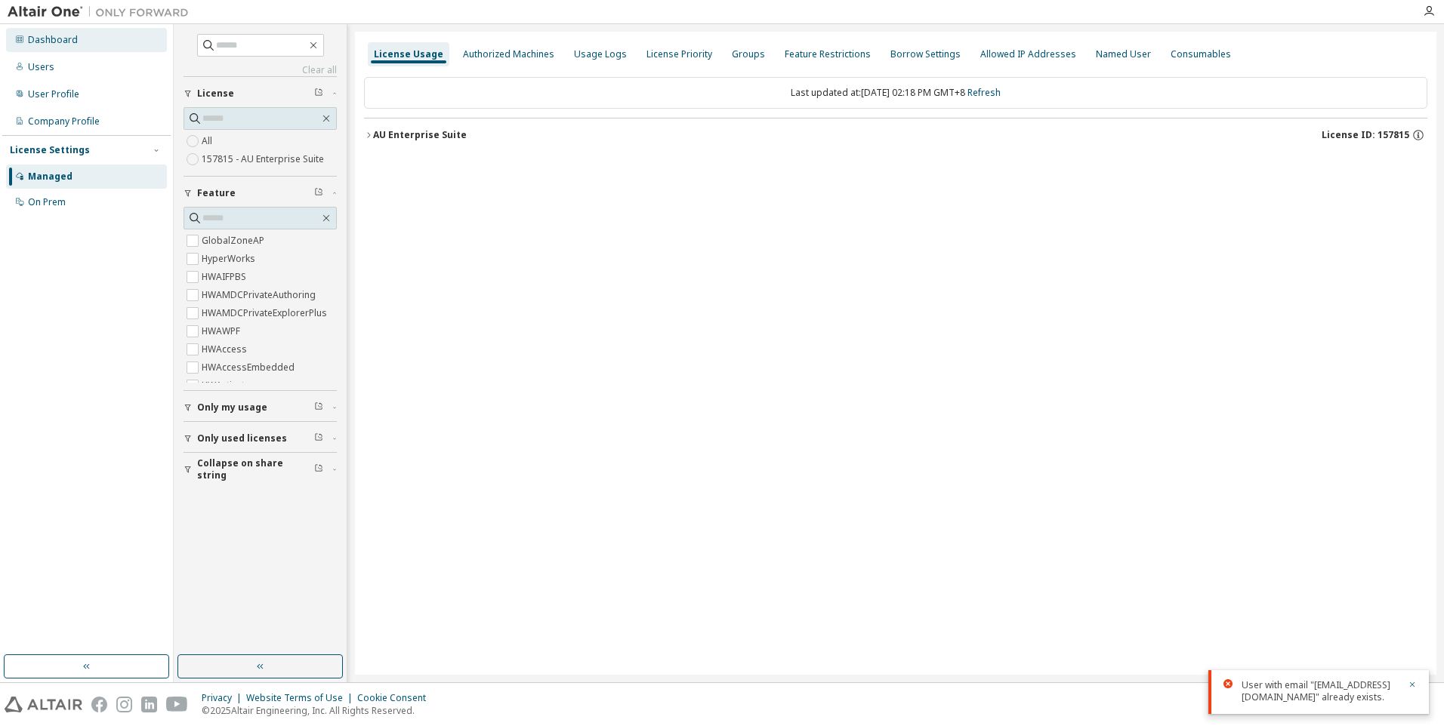
click at [63, 45] on div "Dashboard" at bounding box center [53, 40] width 50 height 12
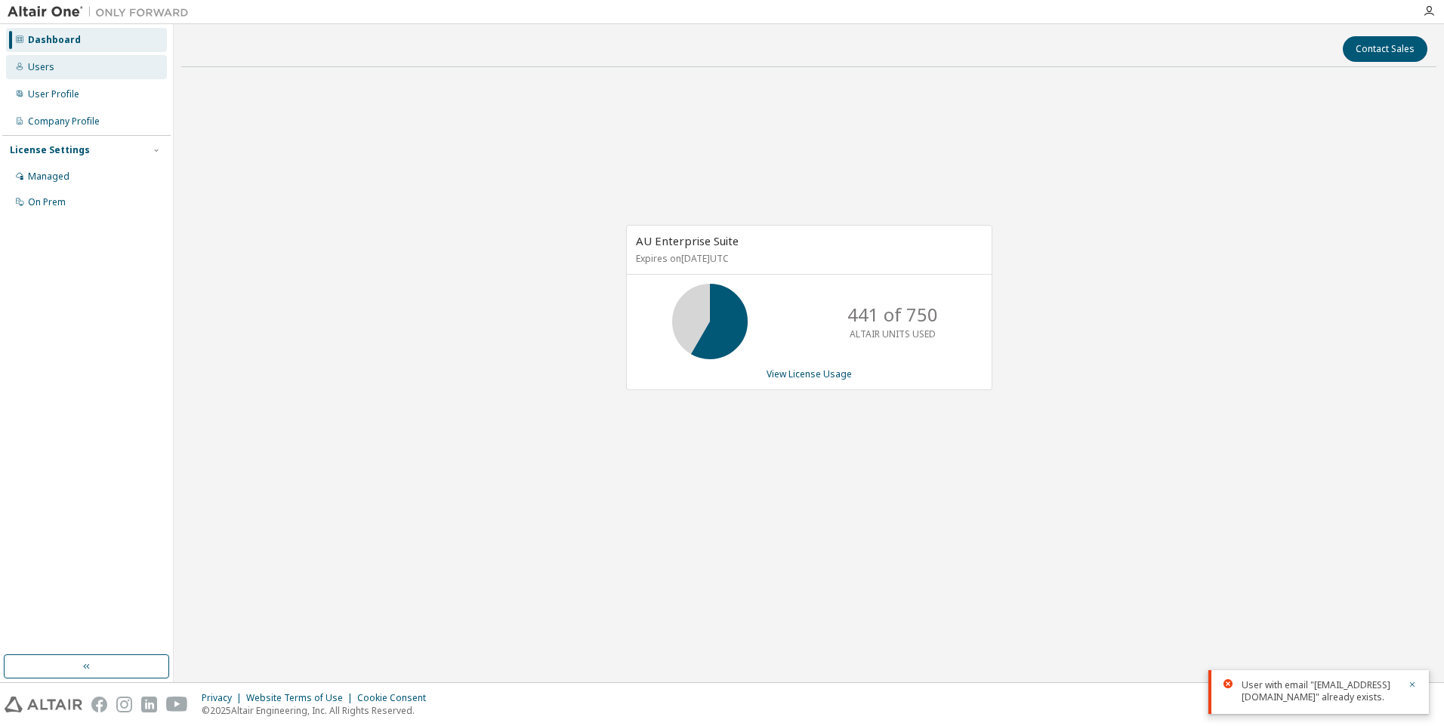
click at [54, 76] on div "Users" at bounding box center [86, 67] width 161 height 24
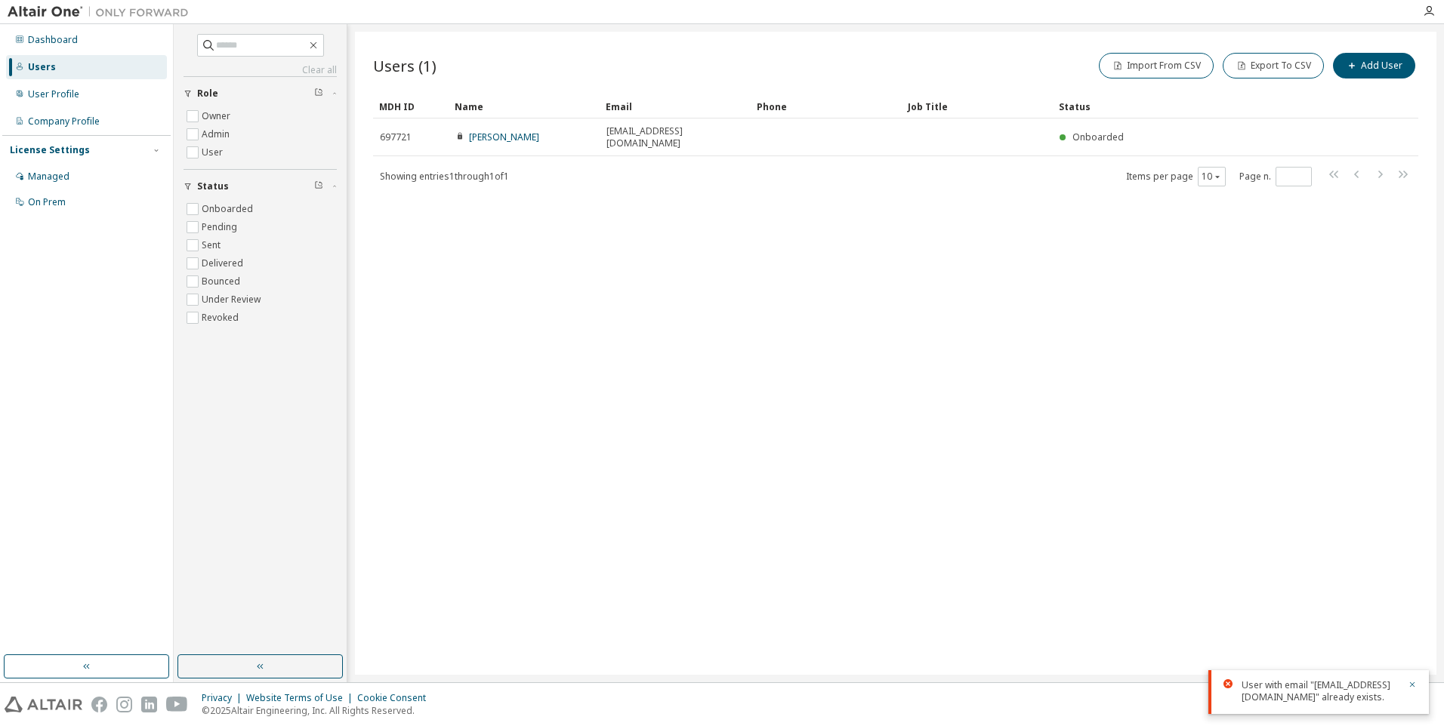
click at [460, 217] on div "Users (1) Import From CSV Export To CSV Add User Clear Load Save Save As Field …" at bounding box center [895, 353] width 1081 height 643
click at [20, 183] on div "Managed" at bounding box center [86, 177] width 161 height 24
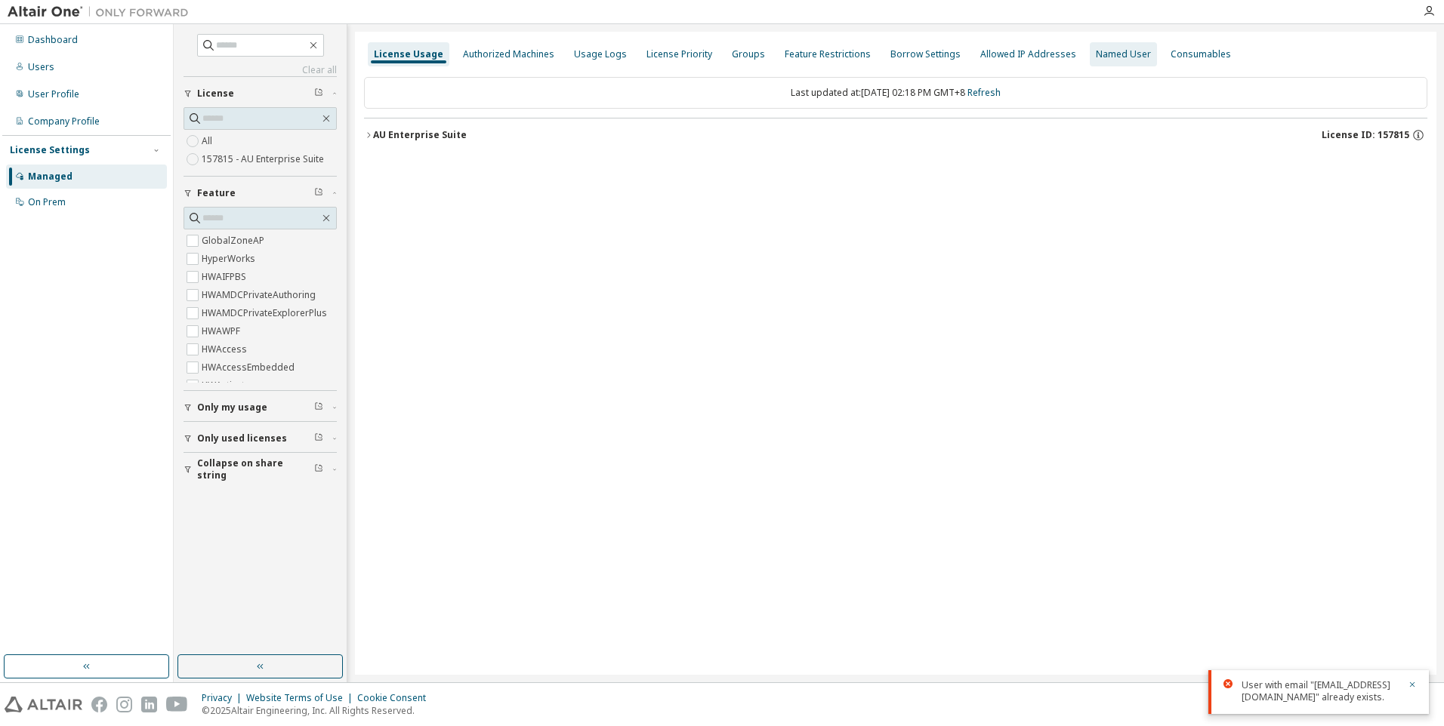
click at [1102, 55] on div "Named User" at bounding box center [1123, 54] width 55 height 12
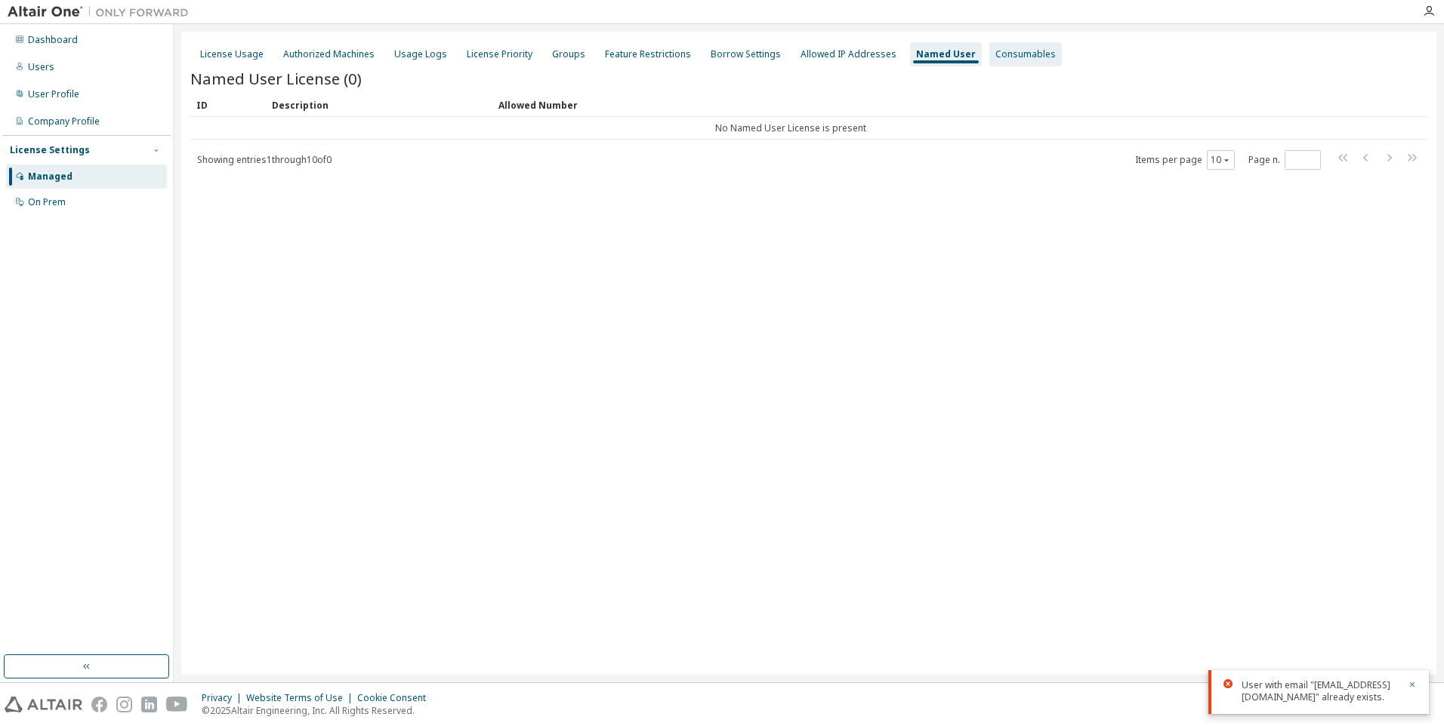
click at [1011, 51] on div "Consumables" at bounding box center [1025, 54] width 60 height 12
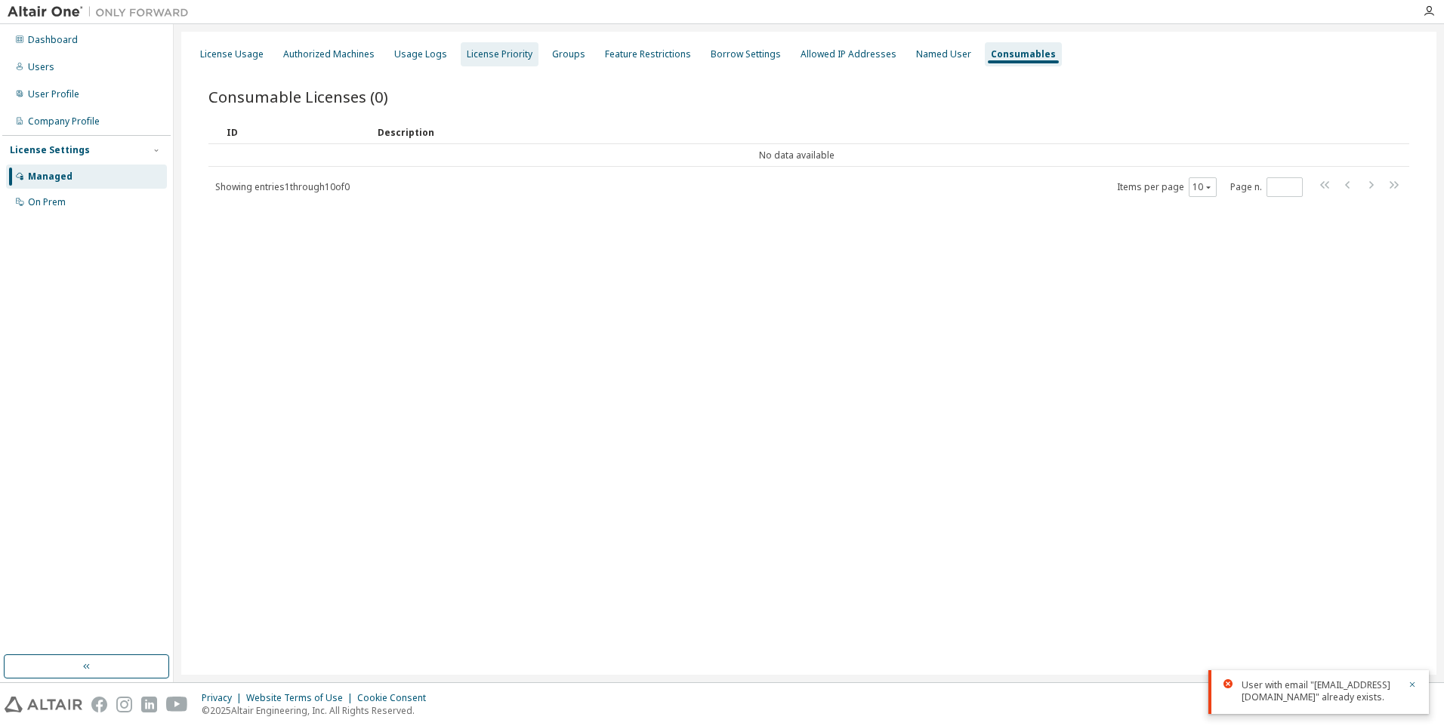
click at [471, 60] on div "License Priority" at bounding box center [500, 54] width 66 height 12
